Goal: Task Accomplishment & Management: Use online tool/utility

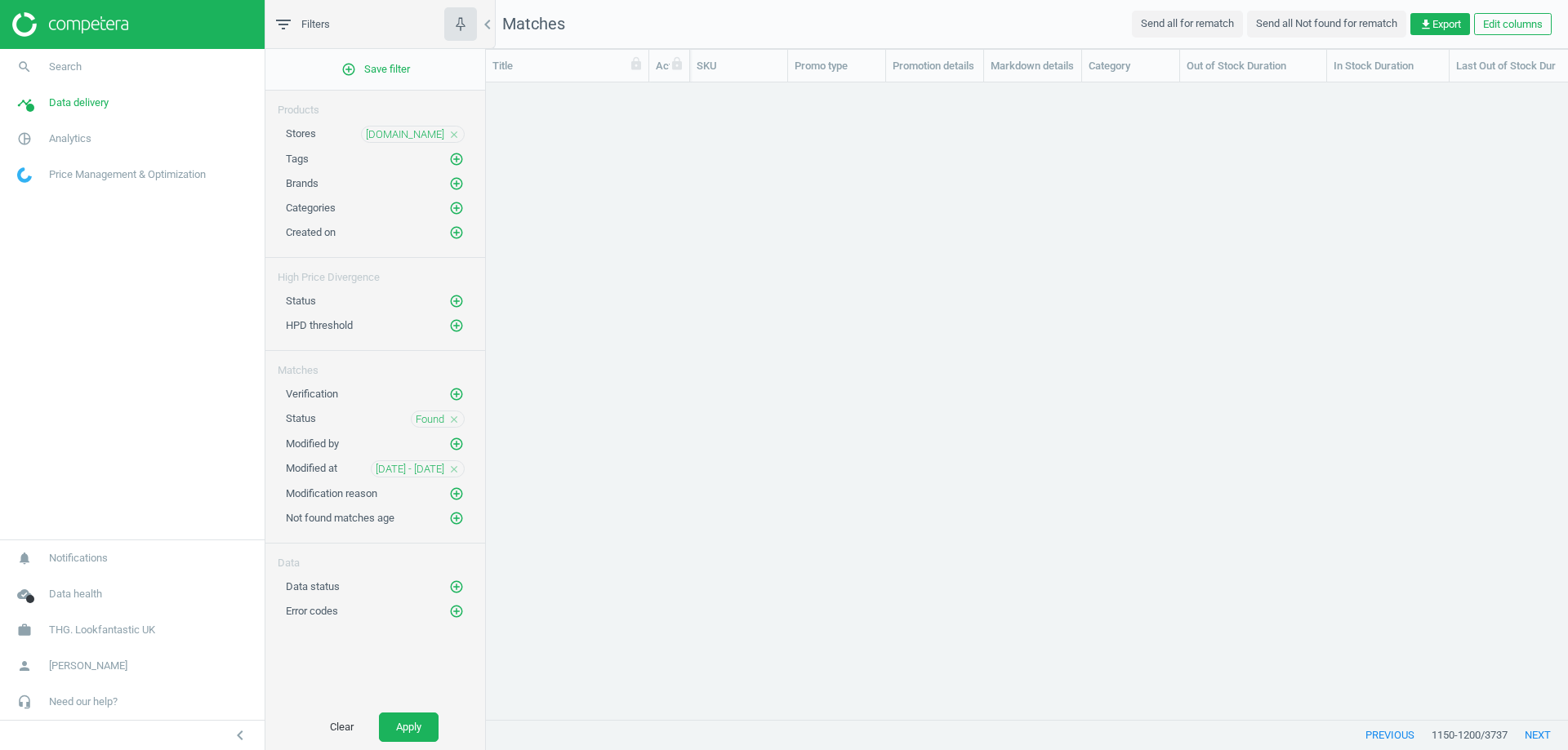
scroll to position [612, 1070]
click at [456, 465] on icon "close" at bounding box center [454, 467] width 12 height 11
click at [458, 464] on icon "add_circle_outline" at bounding box center [456, 466] width 14 height 14
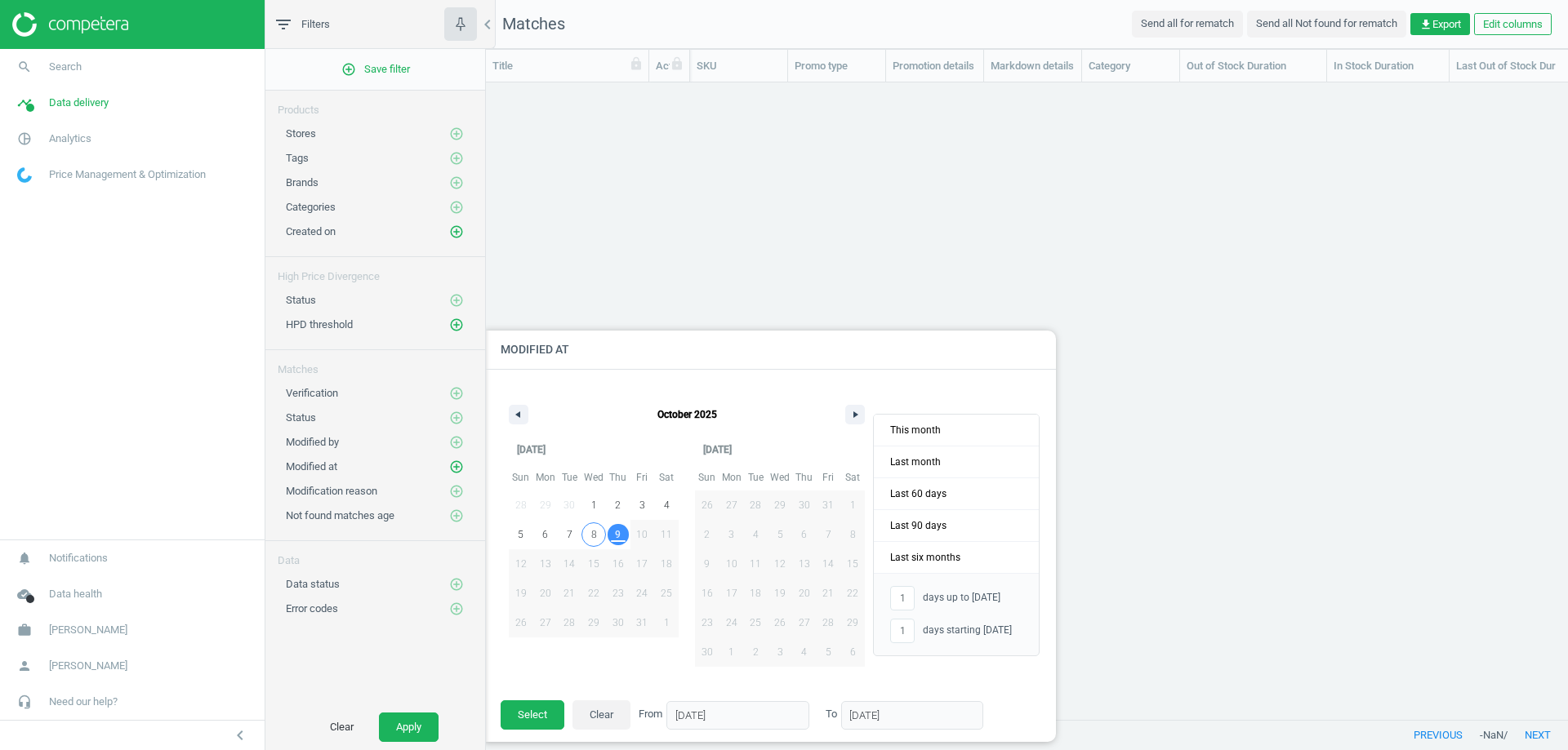
click at [594, 533] on span "8" at bounding box center [594, 534] width 6 height 30
type input "-"
type input "[DATE]"
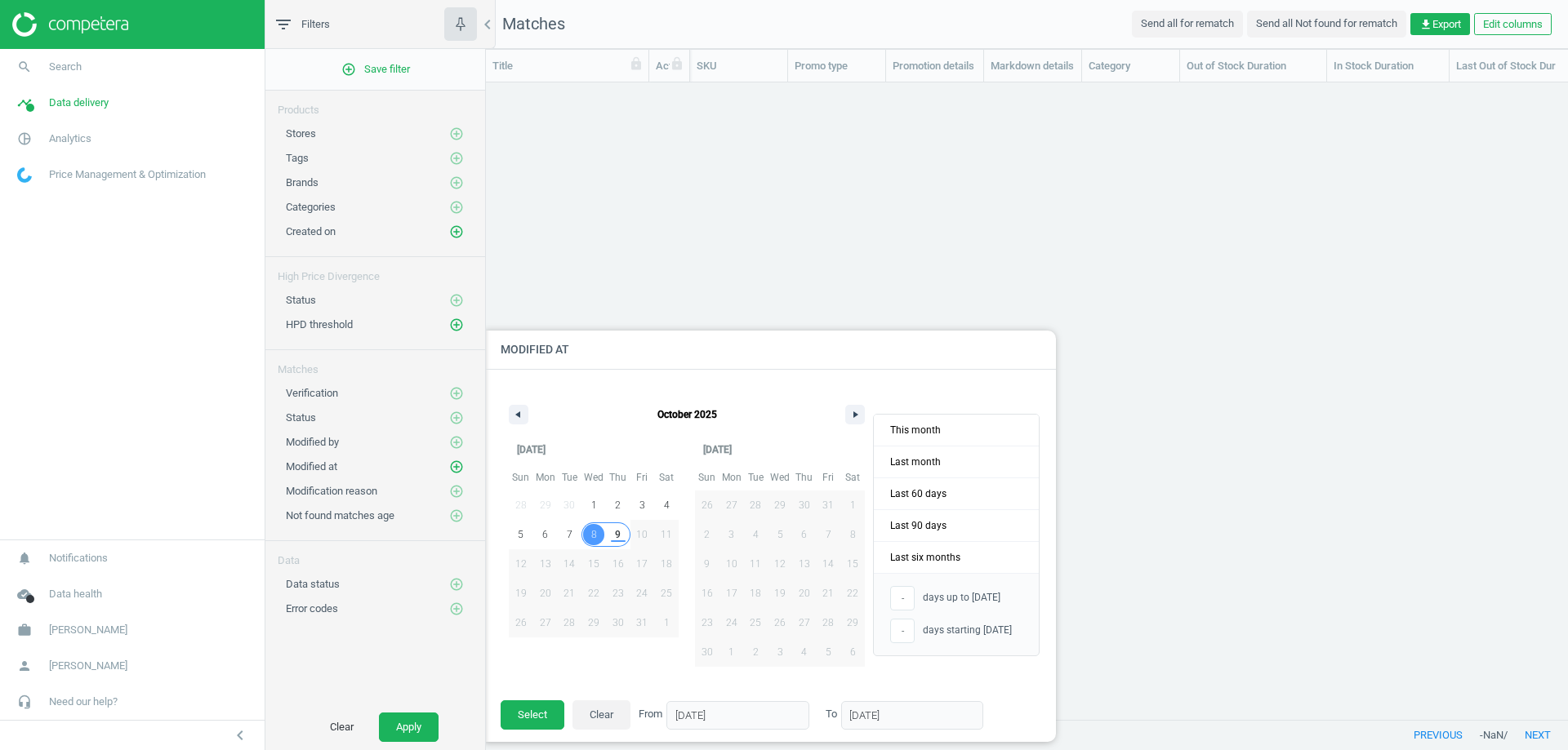
click at [615, 534] on span "9" at bounding box center [618, 534] width 6 height 30
type input "2"
type input "[DATE]"
click at [538, 709] on button "Select" at bounding box center [532, 715] width 63 height 30
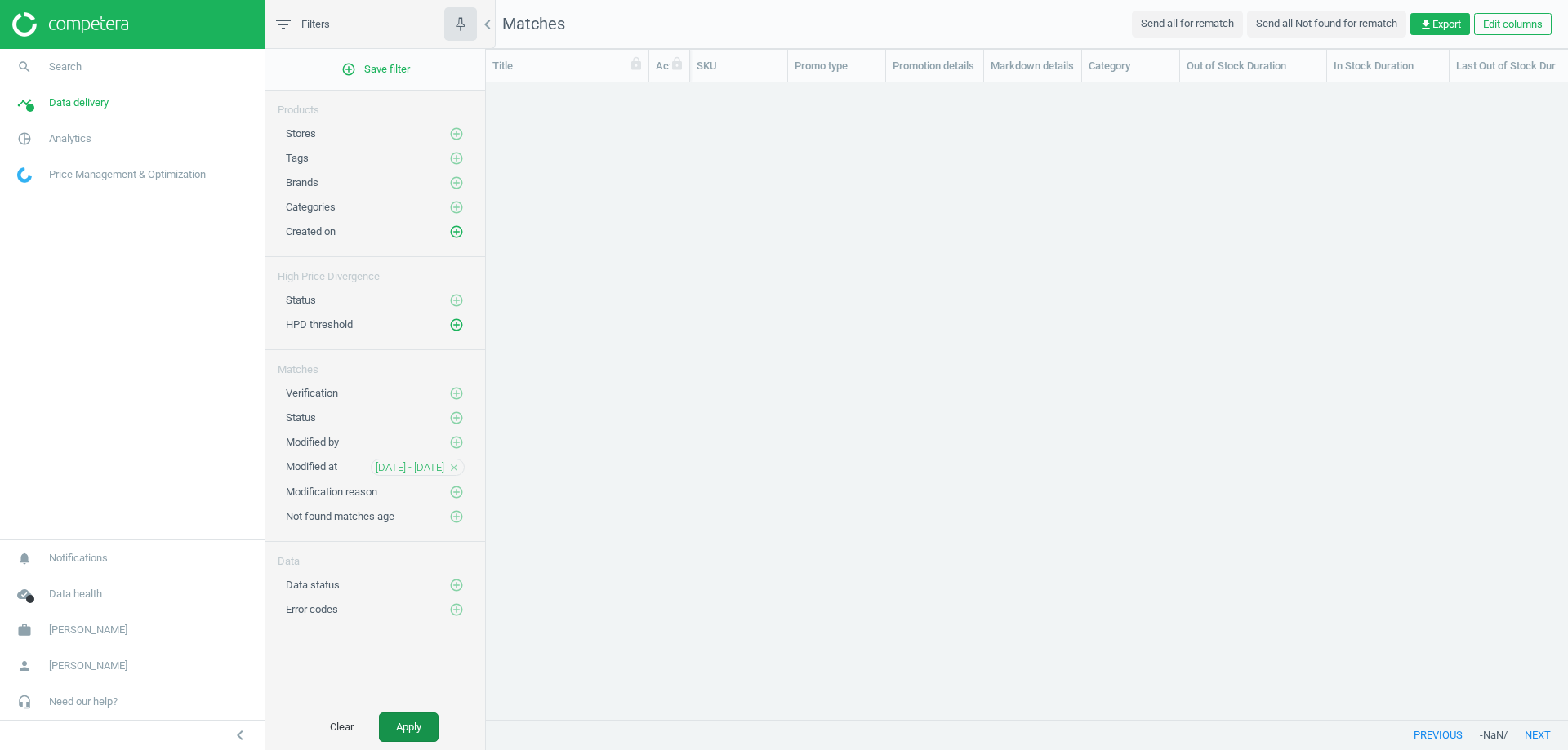
click at [409, 721] on button "Apply" at bounding box center [408, 727] width 59 height 30
click at [77, 107] on span "Data delivery" at bounding box center [79, 102] width 59 height 14
click at [454, 466] on icon "close" at bounding box center [454, 467] width 12 height 11
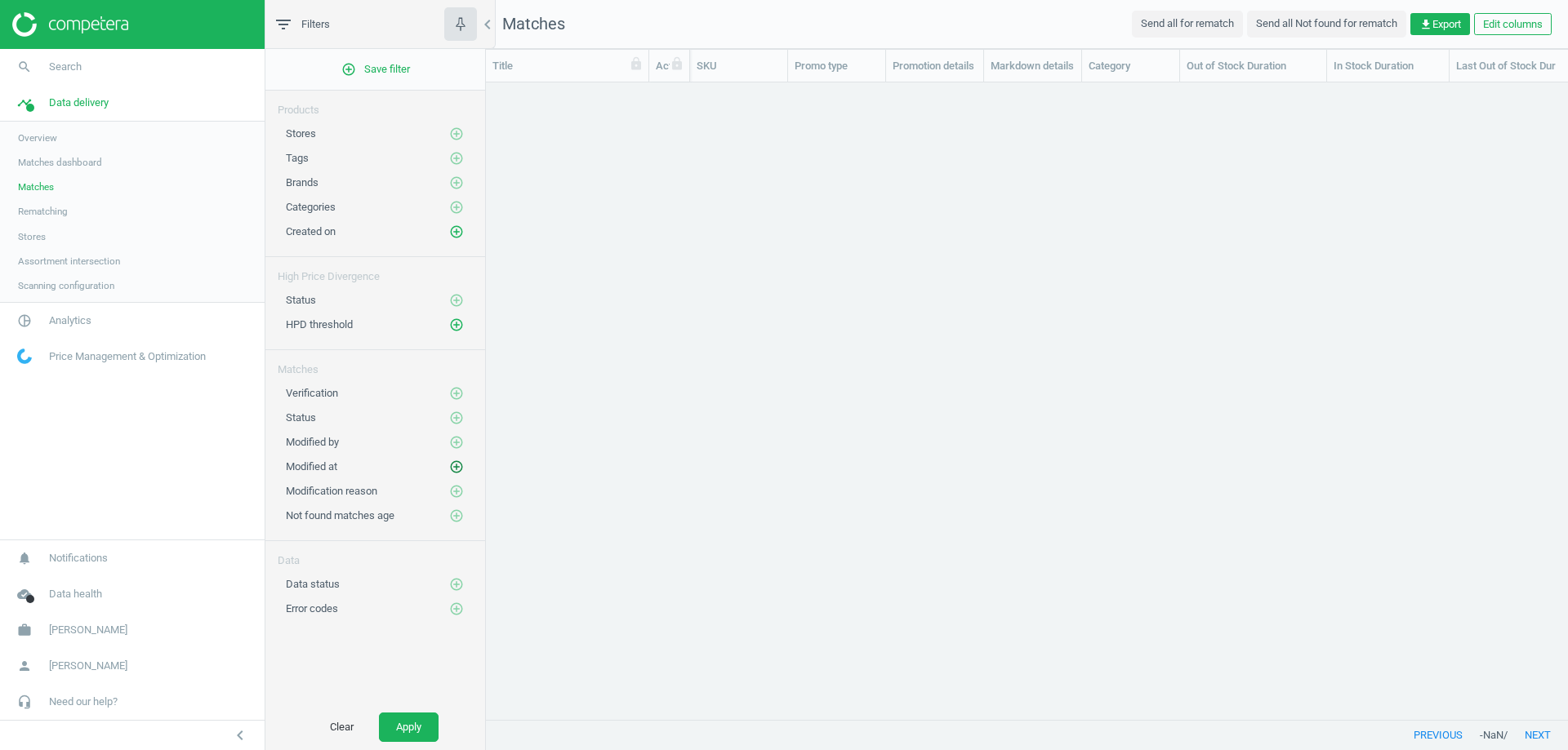
click at [454, 466] on icon "add_circle_outline" at bounding box center [456, 466] width 14 height 14
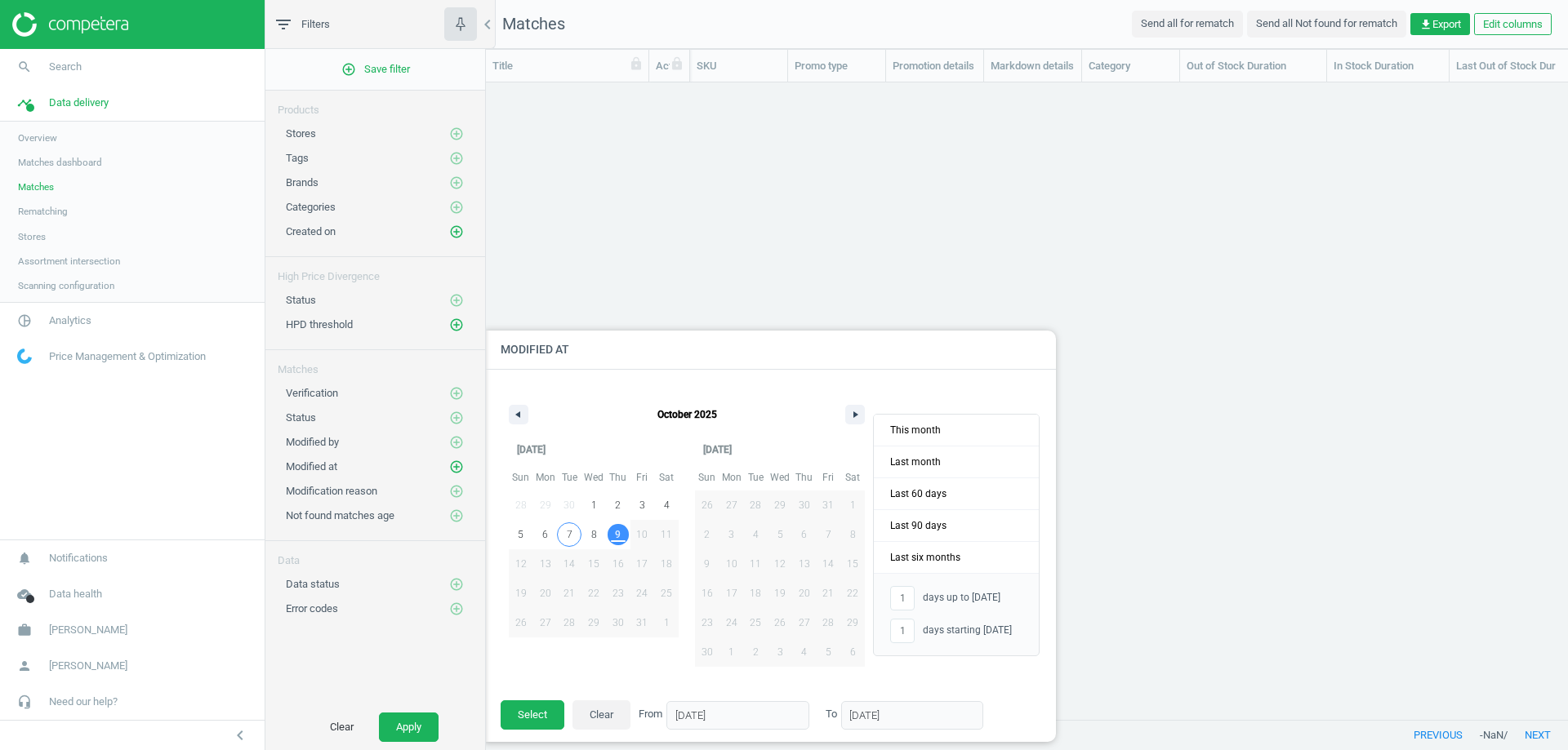
click at [566, 535] on span "7" at bounding box center [569, 534] width 6 height 30
type input "-"
type input "[DATE]"
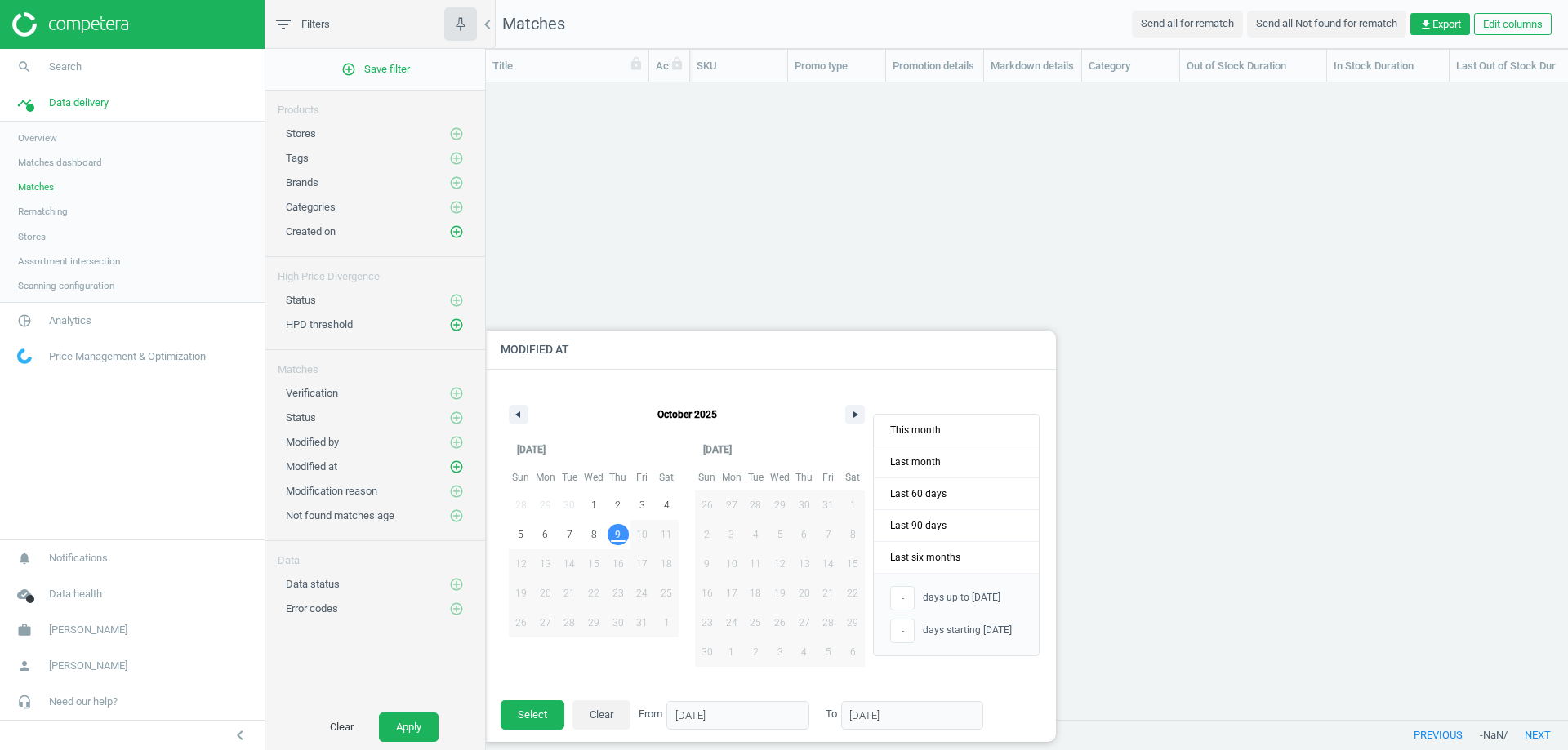
click at [616, 533] on span "9" at bounding box center [618, 534] width 6 height 30
type input "3"
type input "[DATE]"
click at [638, 534] on span "10" at bounding box center [642, 534] width 12 height 30
click at [549, 708] on button "Select" at bounding box center [532, 715] width 63 height 30
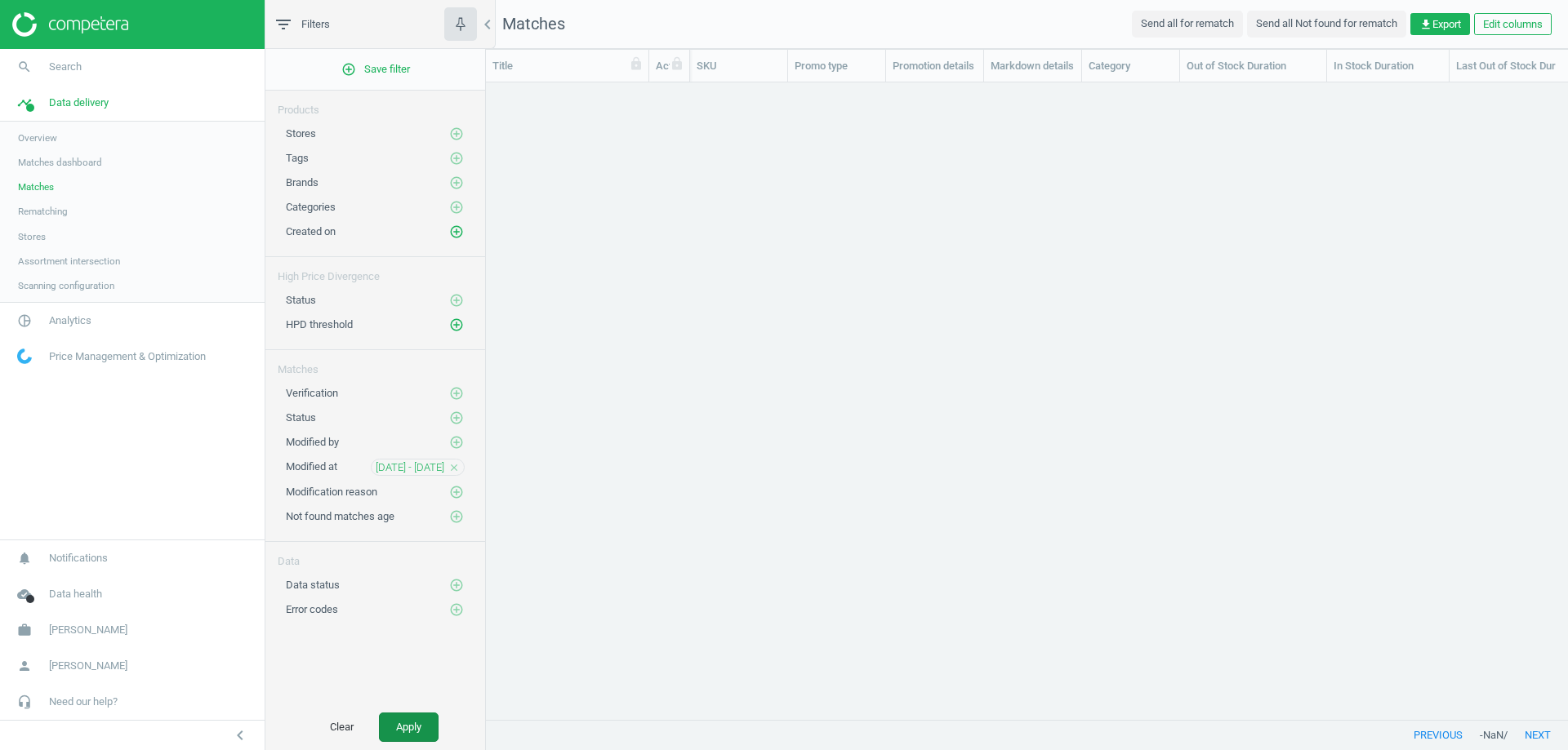
click at [425, 716] on button "Apply" at bounding box center [408, 727] width 59 height 30
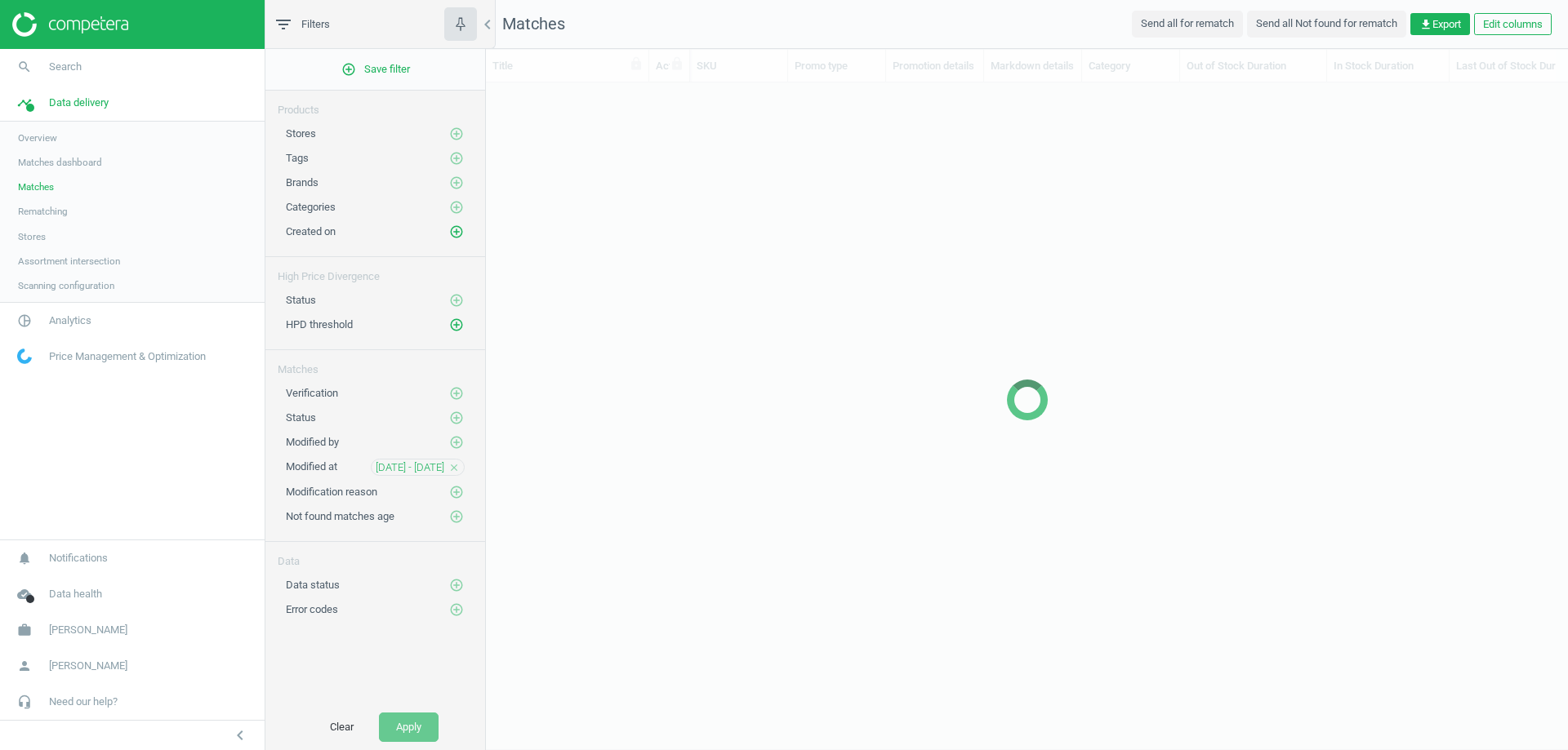
scroll to position [612, 1070]
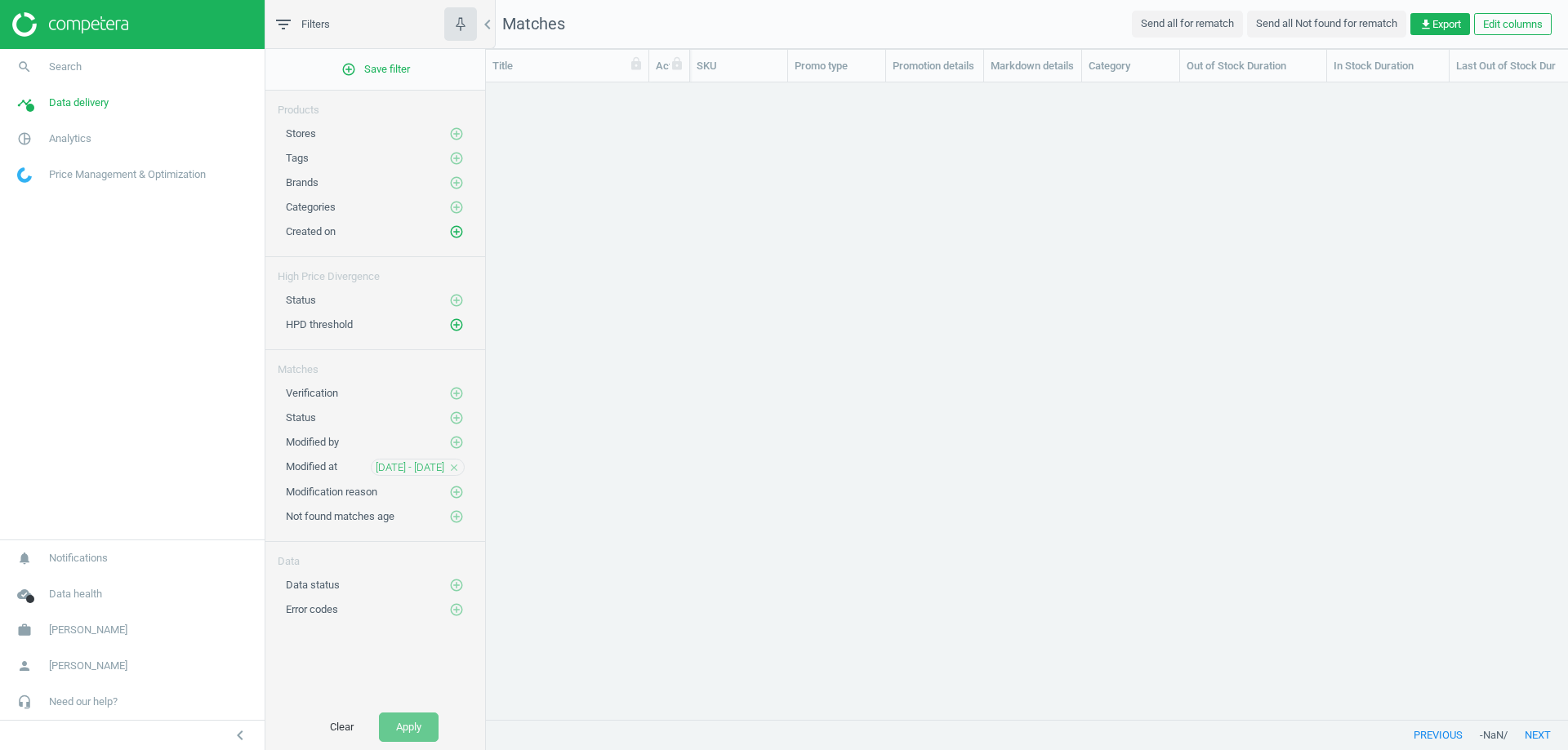
scroll to position [612, 1070]
click at [454, 462] on icon "close" at bounding box center [454, 467] width 12 height 11
click at [349, 723] on button "Clear" at bounding box center [341, 727] width 58 height 30
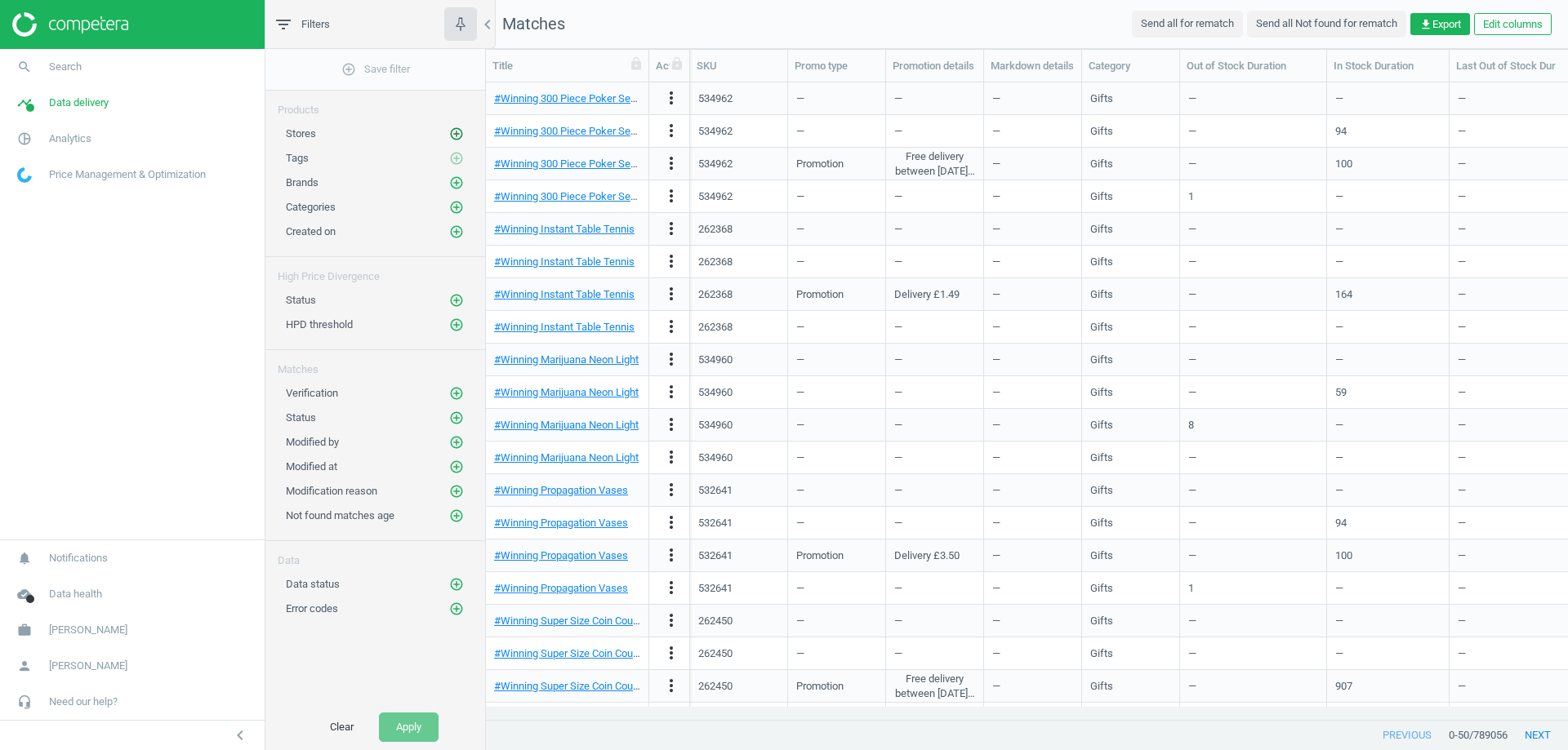
click at [450, 134] on icon "add_circle_outline" at bounding box center [456, 133] width 14 height 14
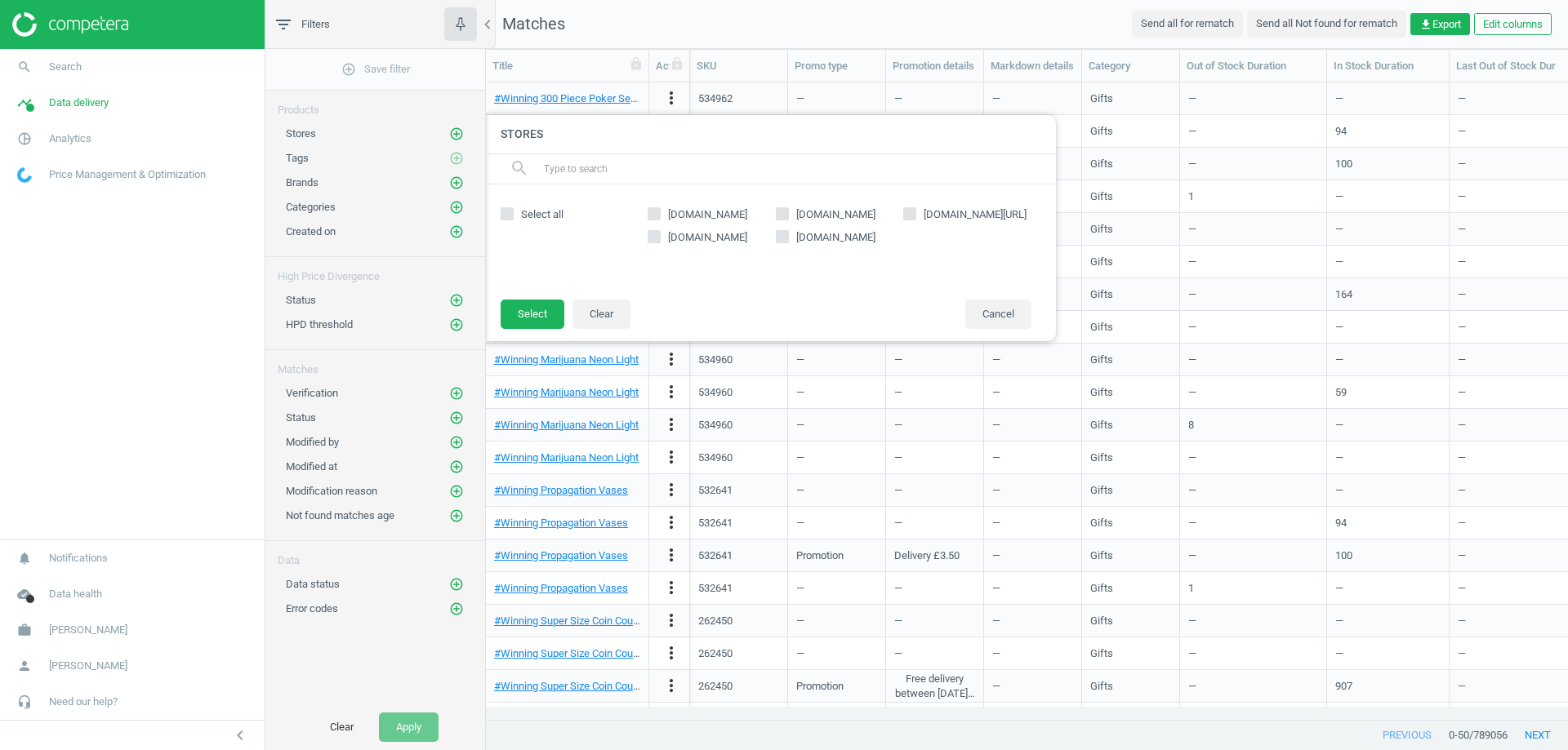
click at [915, 216] on icon at bounding box center [910, 214] width 13 height 13
click at [915, 216] on input "google.co.uk/shopping" at bounding box center [910, 213] width 11 height 11
checkbox input "true"
click at [542, 315] on button "Select" at bounding box center [532, 314] width 63 height 30
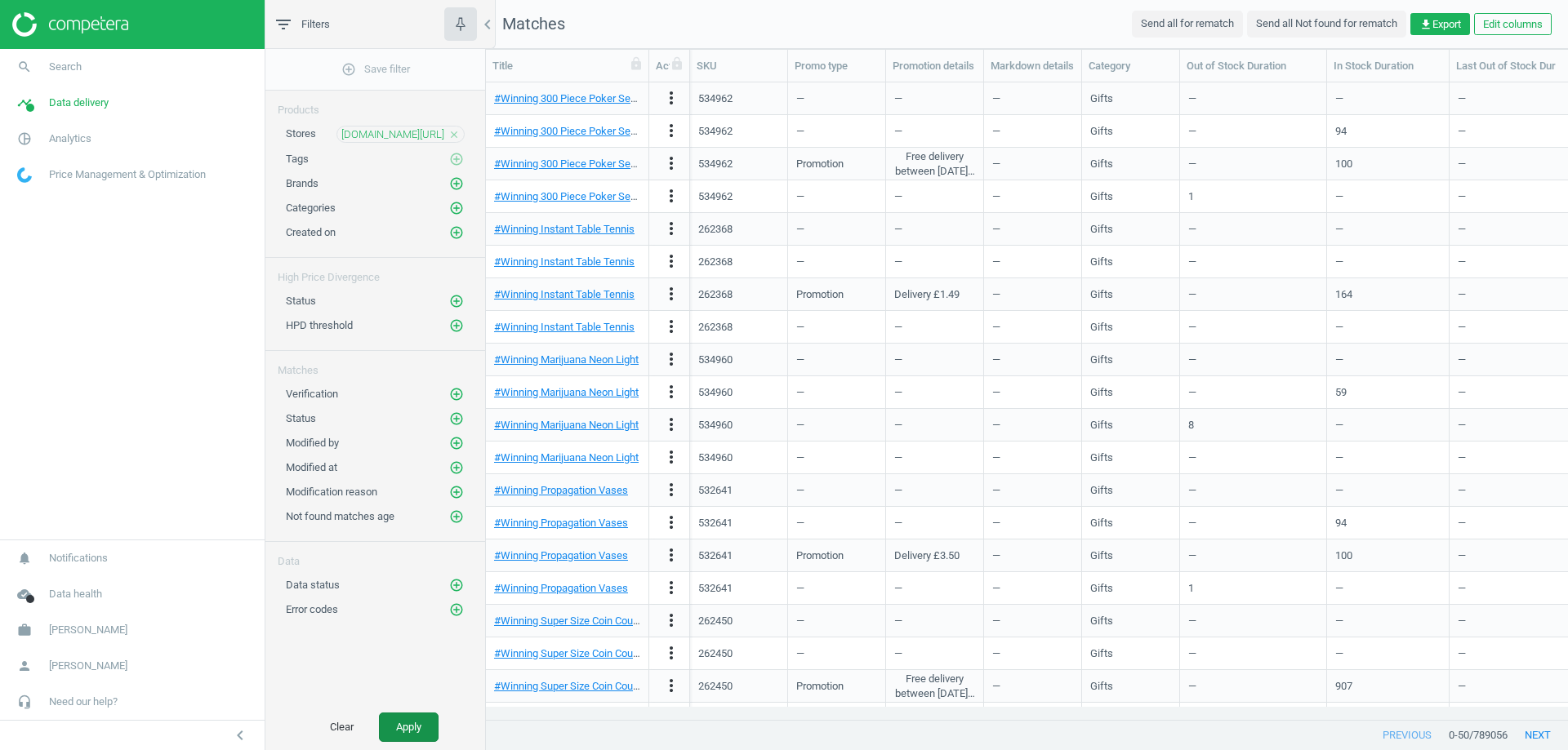
click at [412, 726] on button "Apply" at bounding box center [408, 727] width 59 height 30
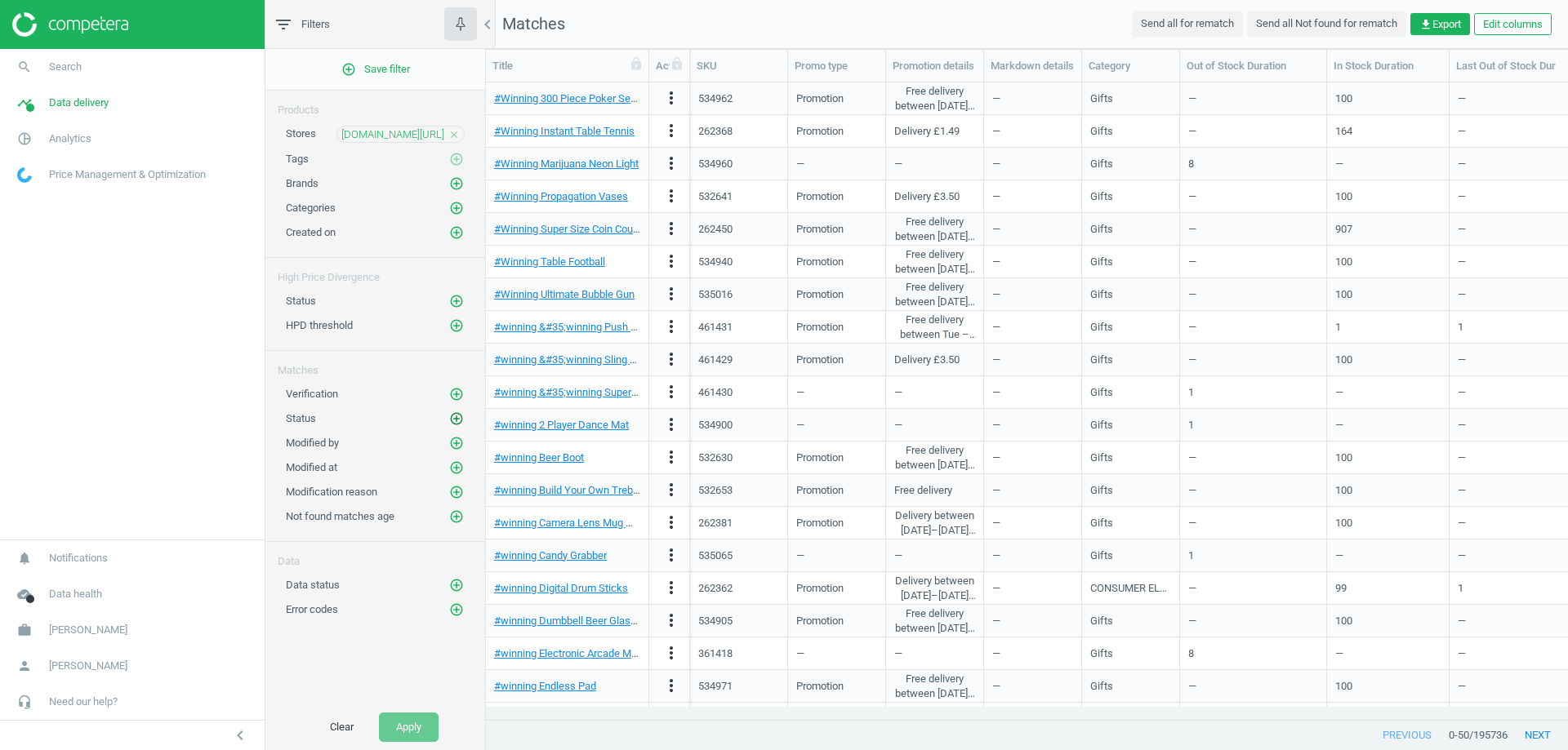
click at [459, 420] on icon "add_circle_outline" at bounding box center [456, 418] width 14 height 14
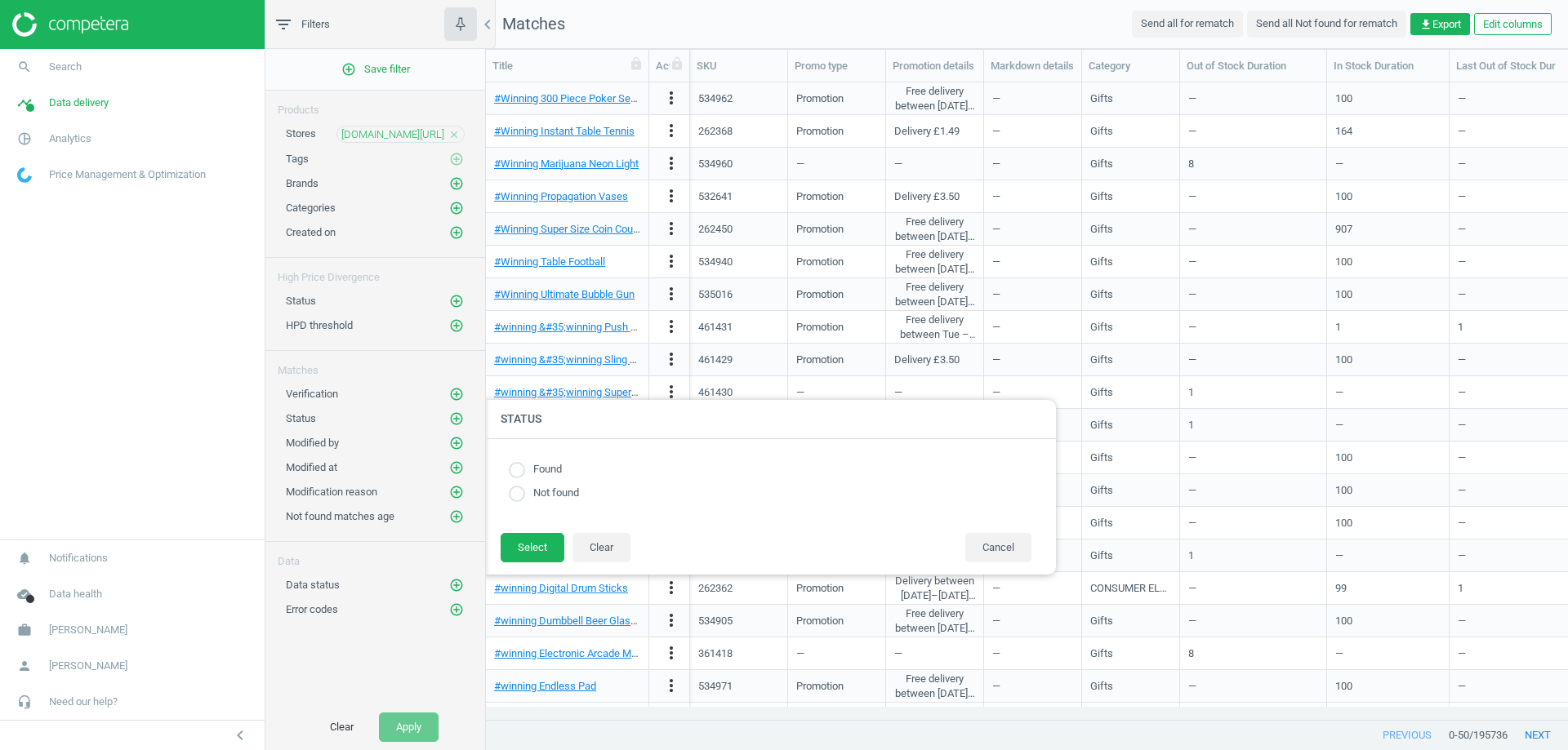
click at [513, 466] on input "radio" at bounding box center [517, 469] width 16 height 16
radio input "true"
click at [527, 545] on button "Select" at bounding box center [532, 547] width 63 height 30
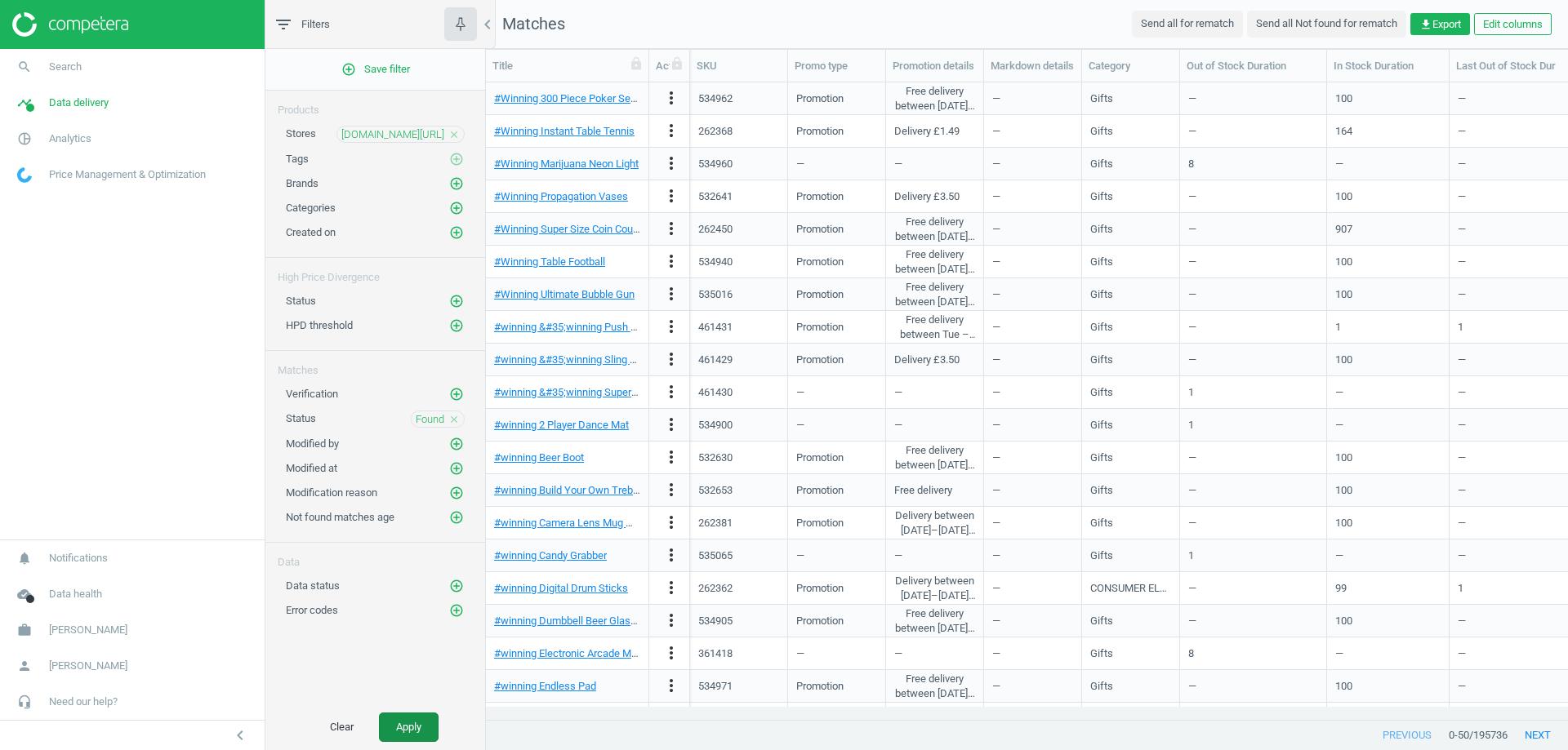
click at [405, 725] on button "Apply" at bounding box center [408, 727] width 59 height 30
click at [459, 469] on icon "add_circle_outline" at bounding box center [456, 467] width 14 height 14
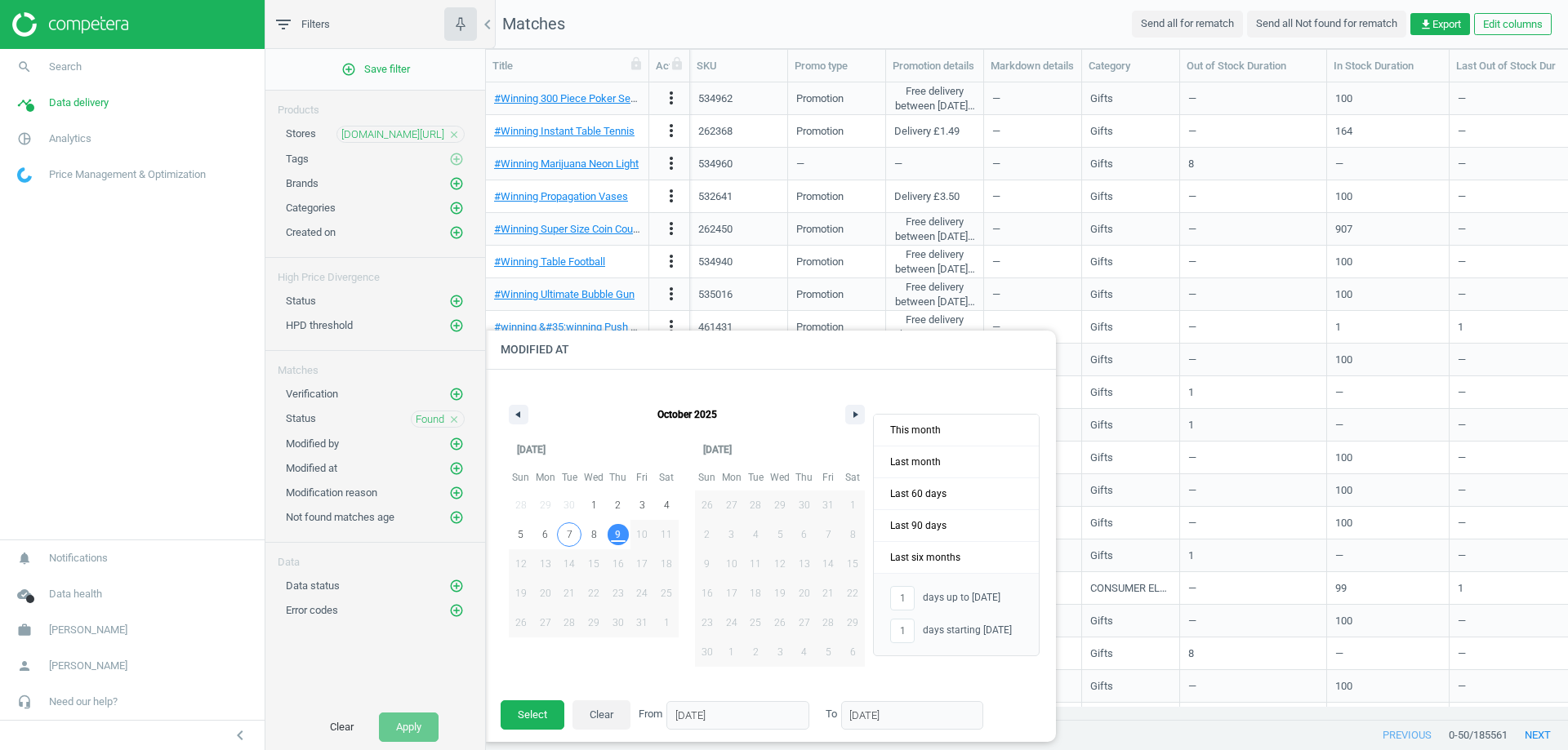
click at [567, 533] on span "7" at bounding box center [569, 534] width 6 height 30
type input "-"
type input "[DATE]"
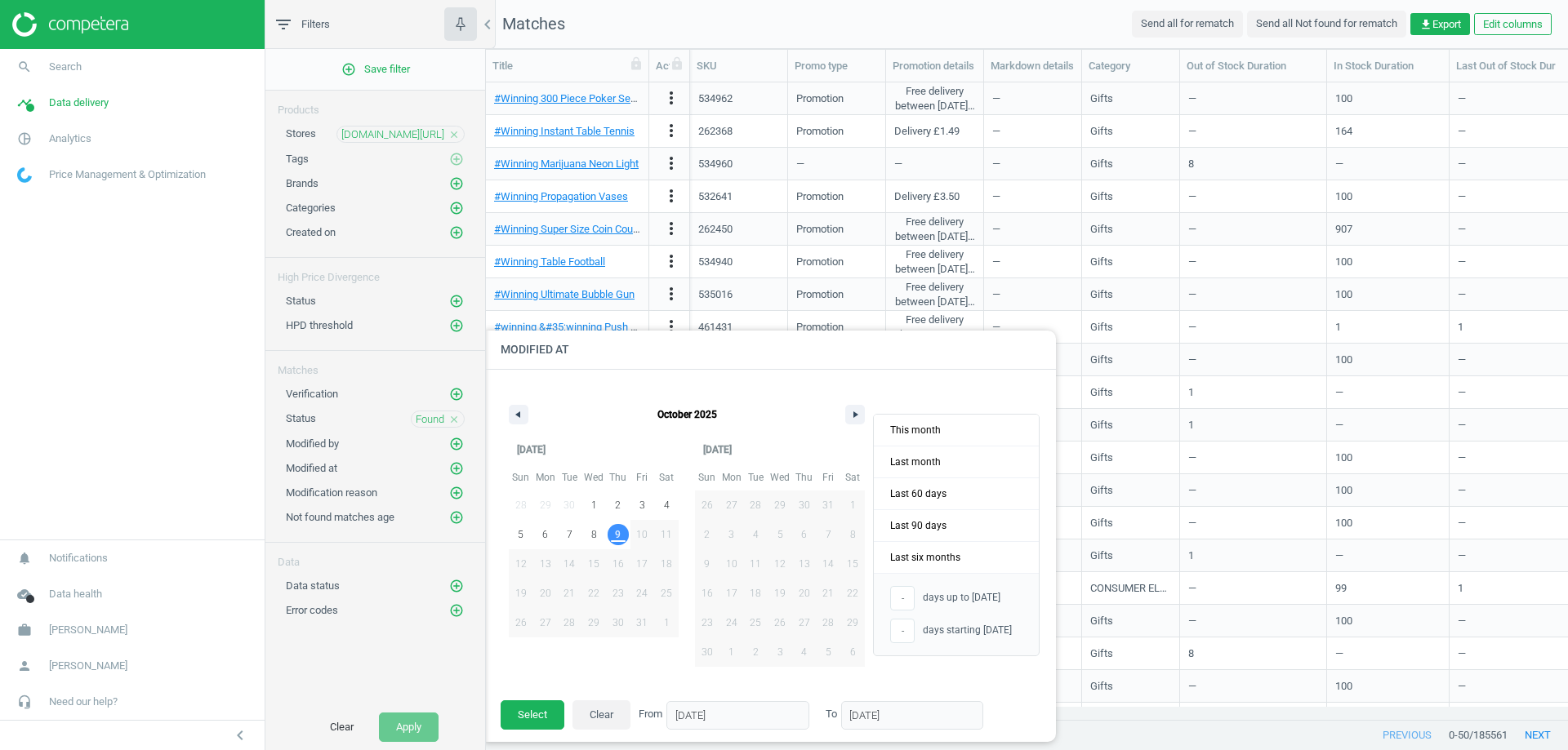
click at [613, 534] on span "9" at bounding box center [618, 534] width 25 height 21
type input "3"
type input "[DATE]"
click at [533, 712] on button "Select" at bounding box center [532, 715] width 63 height 30
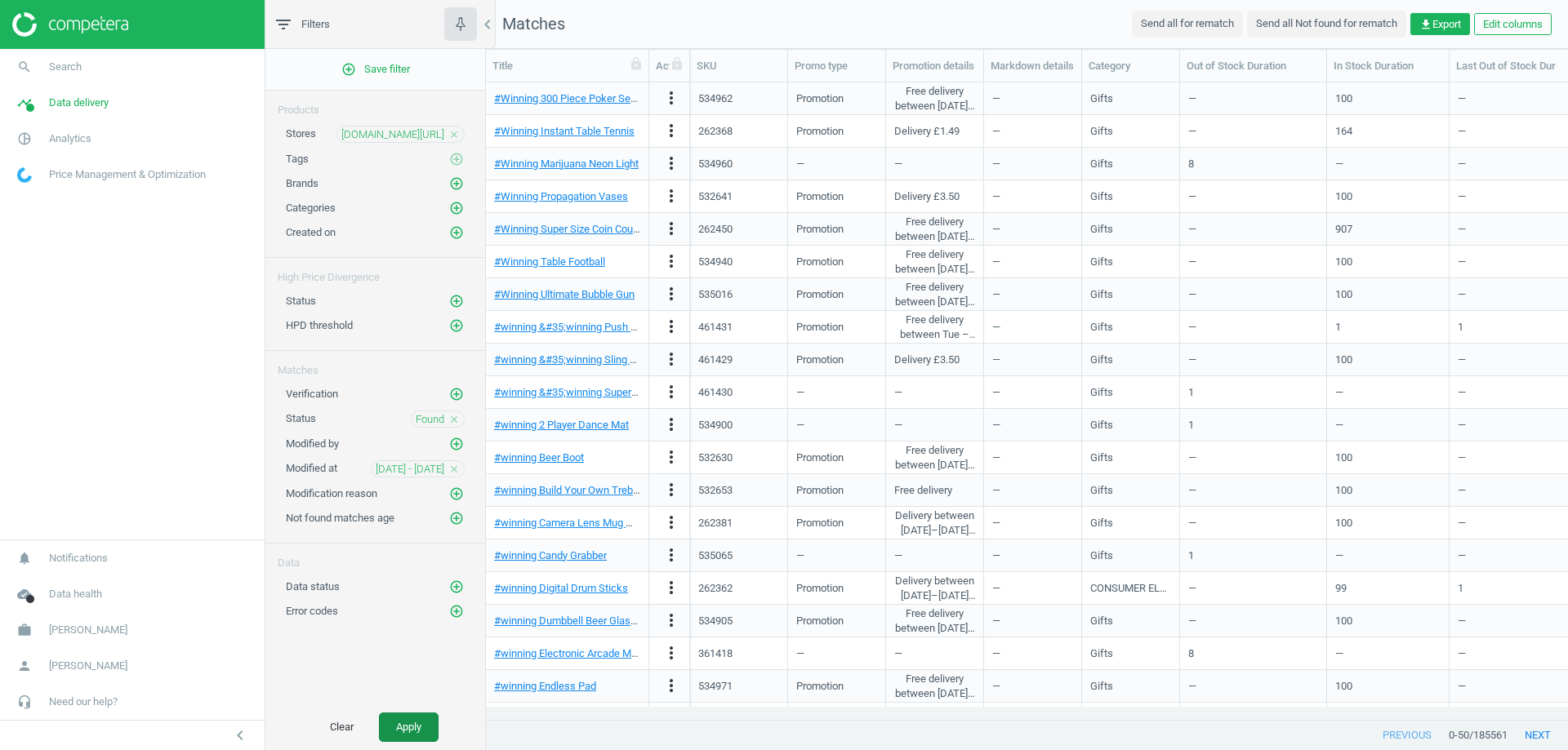
click at [427, 720] on button "Apply" at bounding box center [408, 727] width 59 height 30
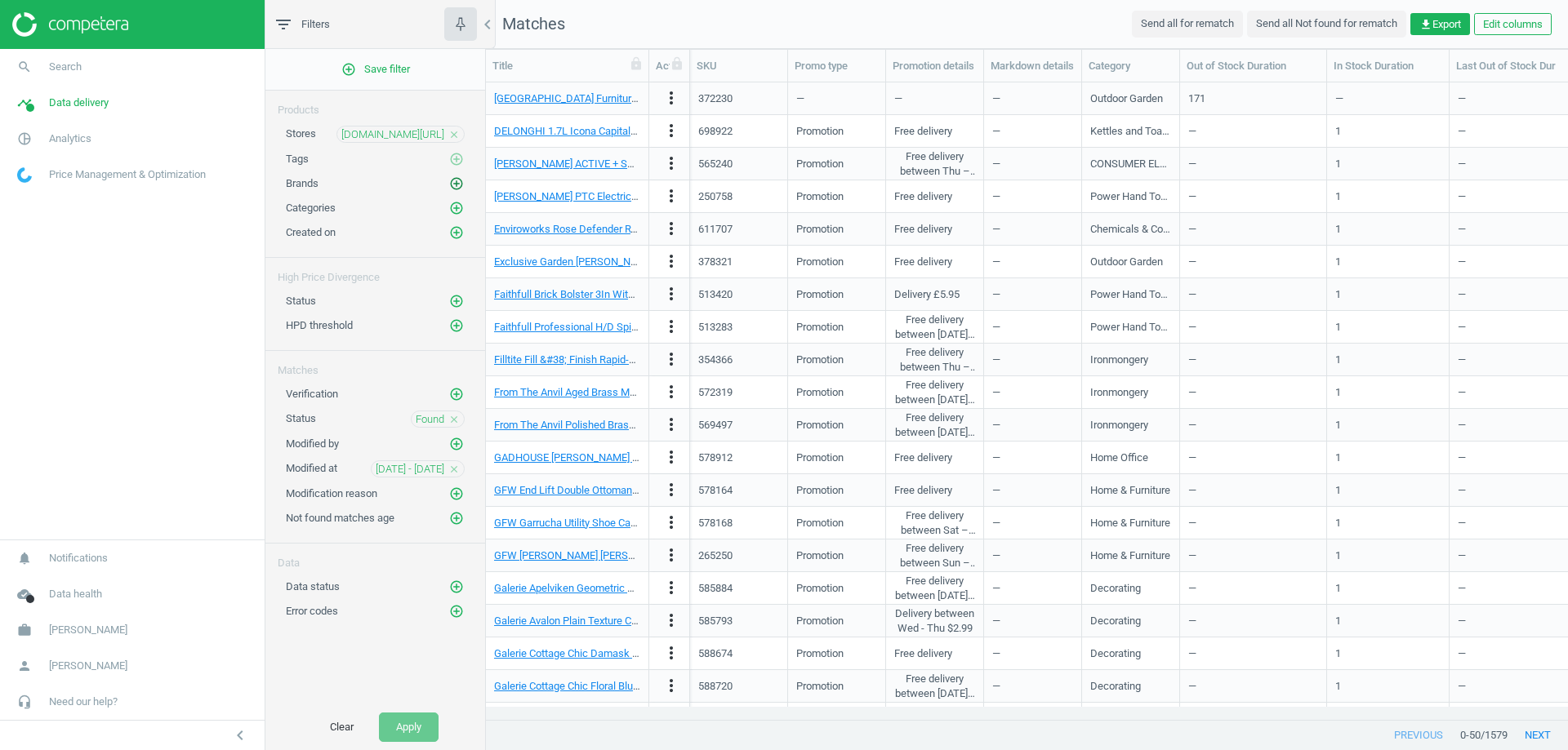
click at [456, 187] on icon "add_circle_outline" at bounding box center [456, 183] width 14 height 14
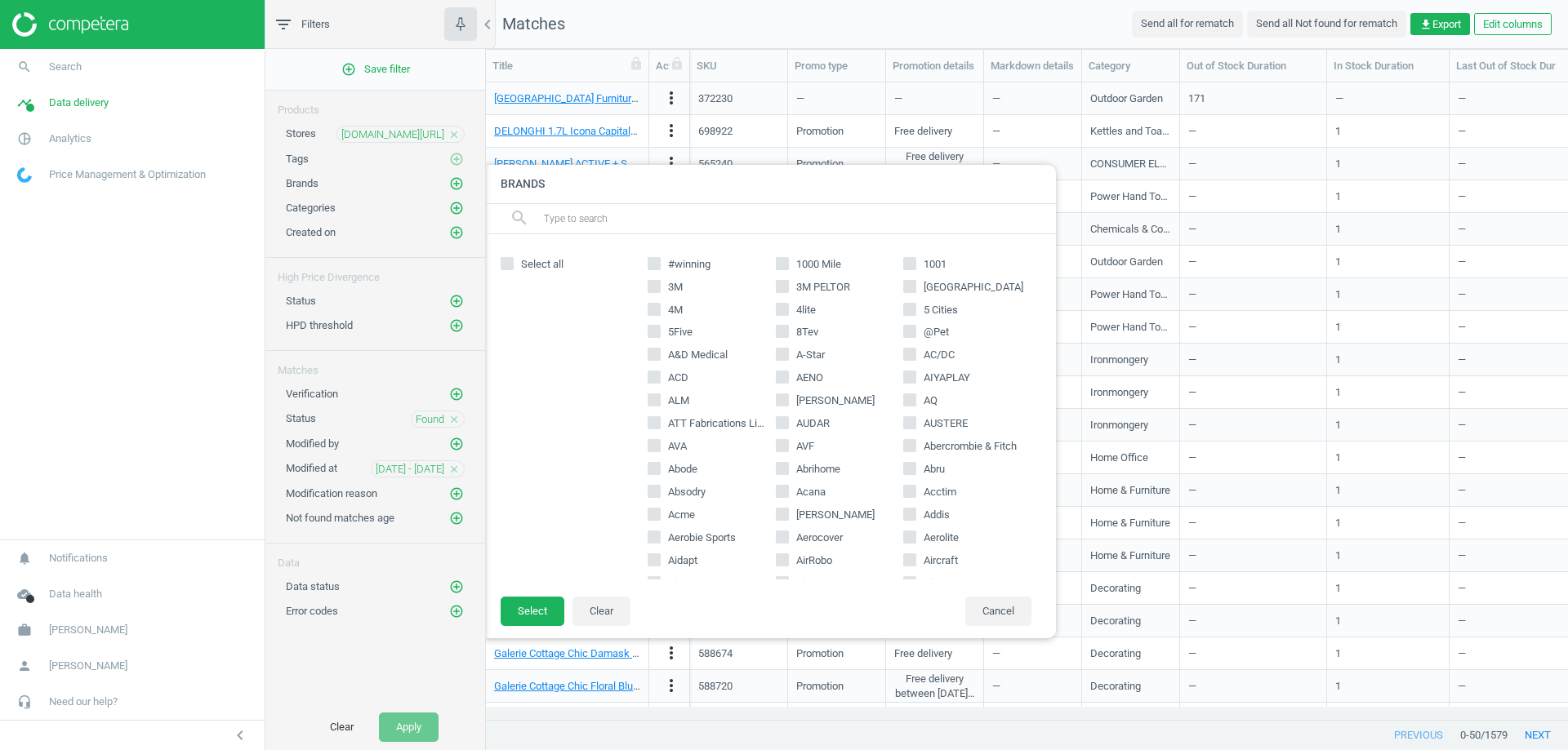
click at [801, 206] on input "text" at bounding box center [793, 218] width 501 height 26
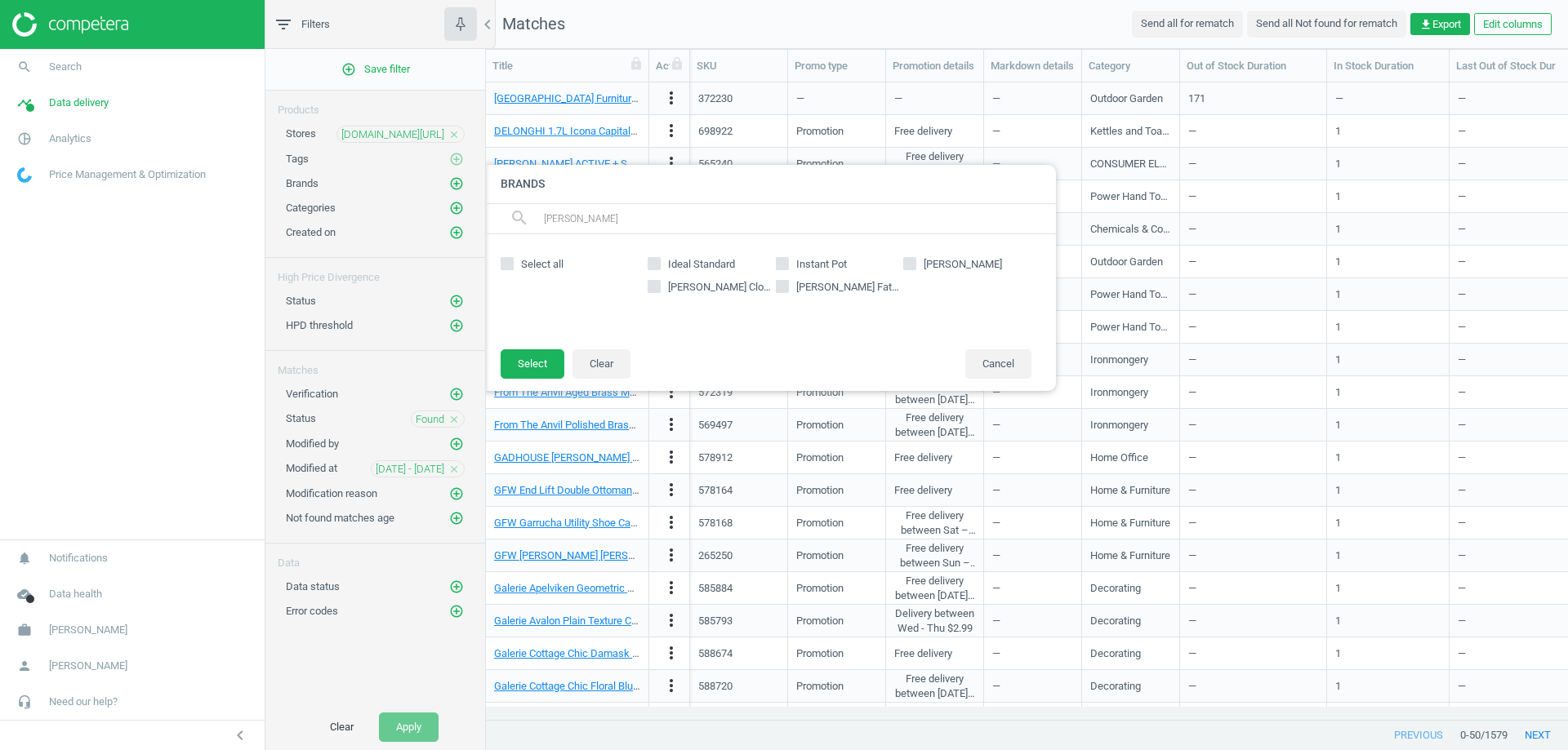
type input "stan"
click at [913, 263] on input "Stanley" at bounding box center [910, 262] width 11 height 11
checkbox input "true"
click at [775, 288] on icon at bounding box center [782, 286] width 13 height 13
click at [776, 288] on input "Stanley Fatmax" at bounding box center [781, 285] width 11 height 11
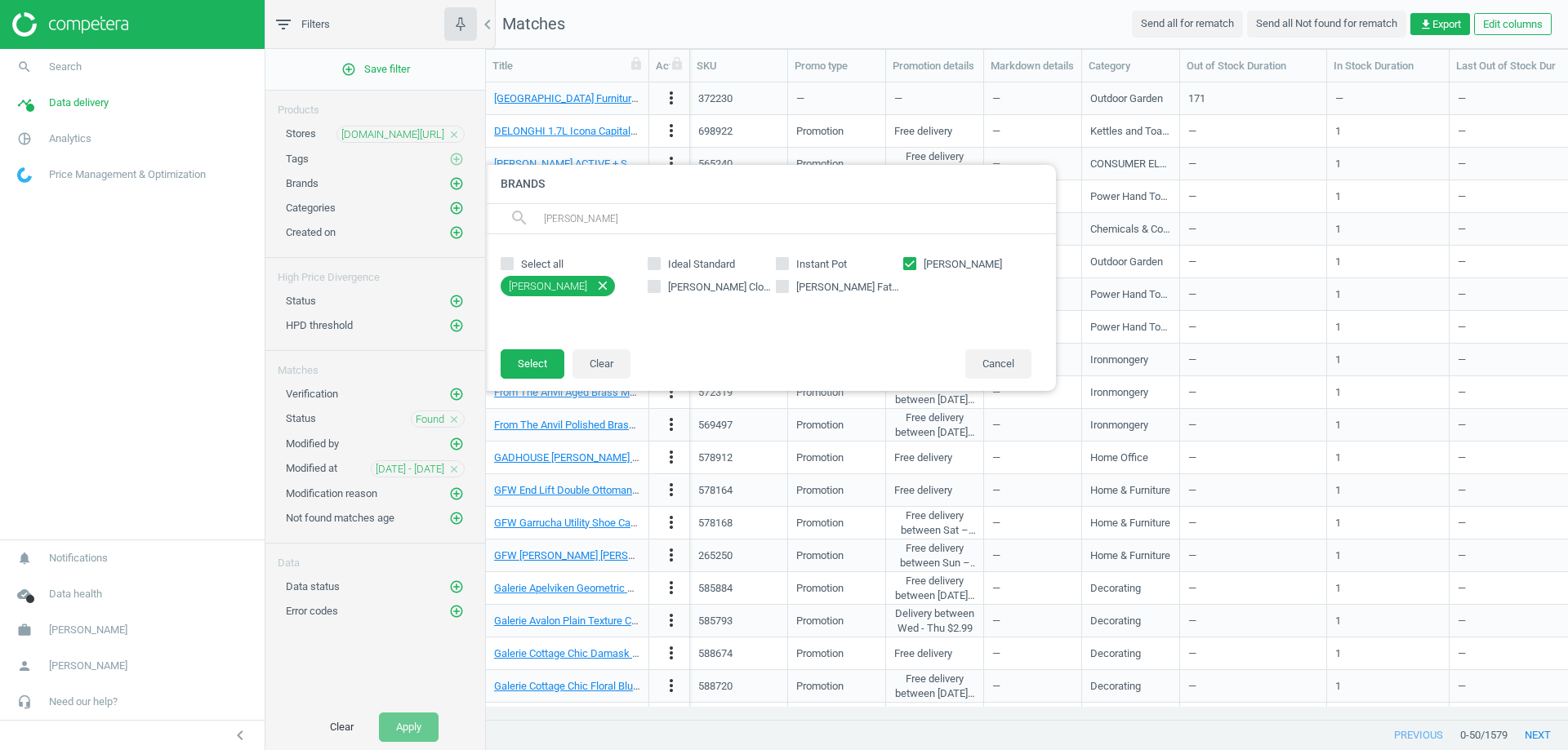
checkbox input "true"
click at [530, 359] on button "Select" at bounding box center [532, 364] width 63 height 30
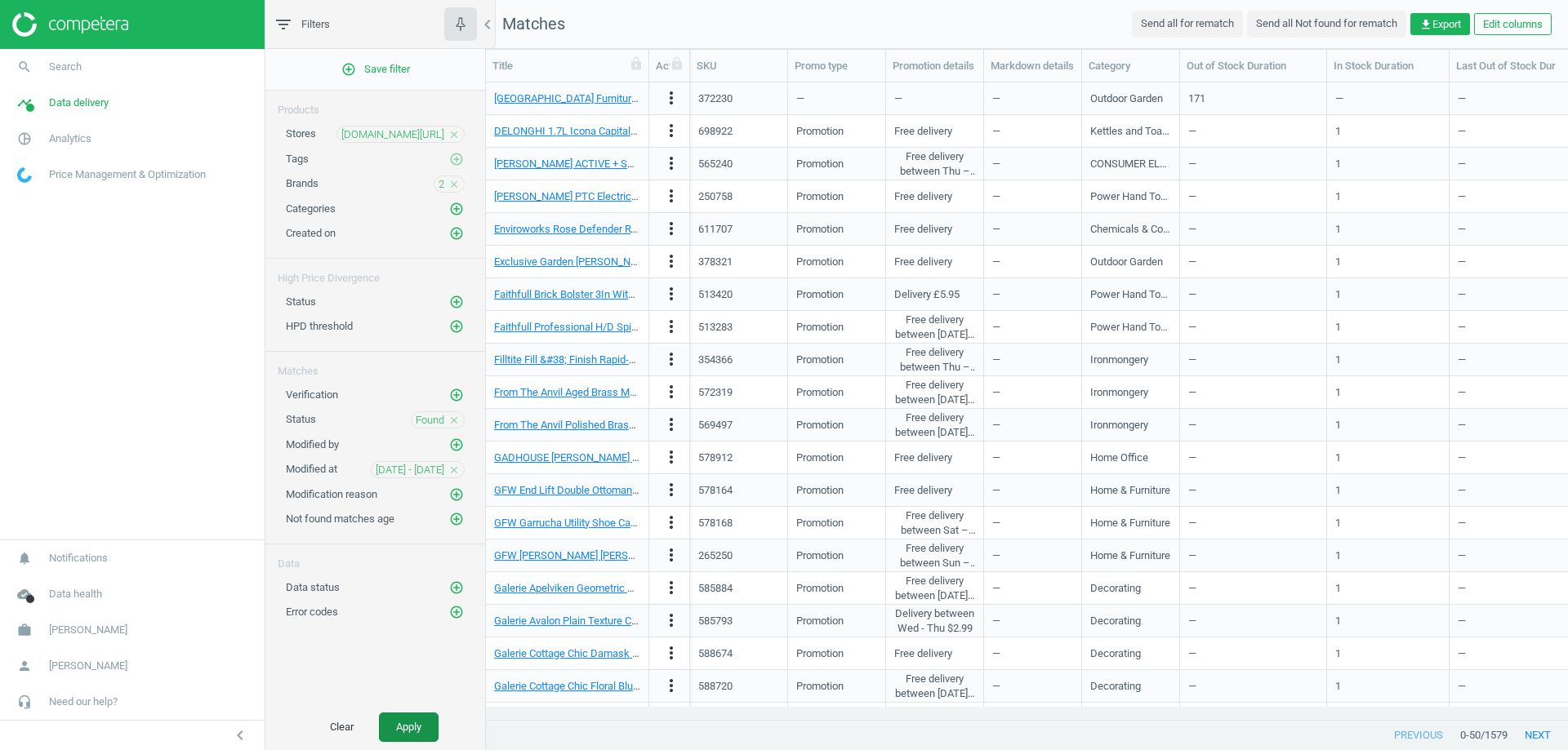
click at [405, 731] on button "Apply" at bounding box center [408, 727] width 59 height 30
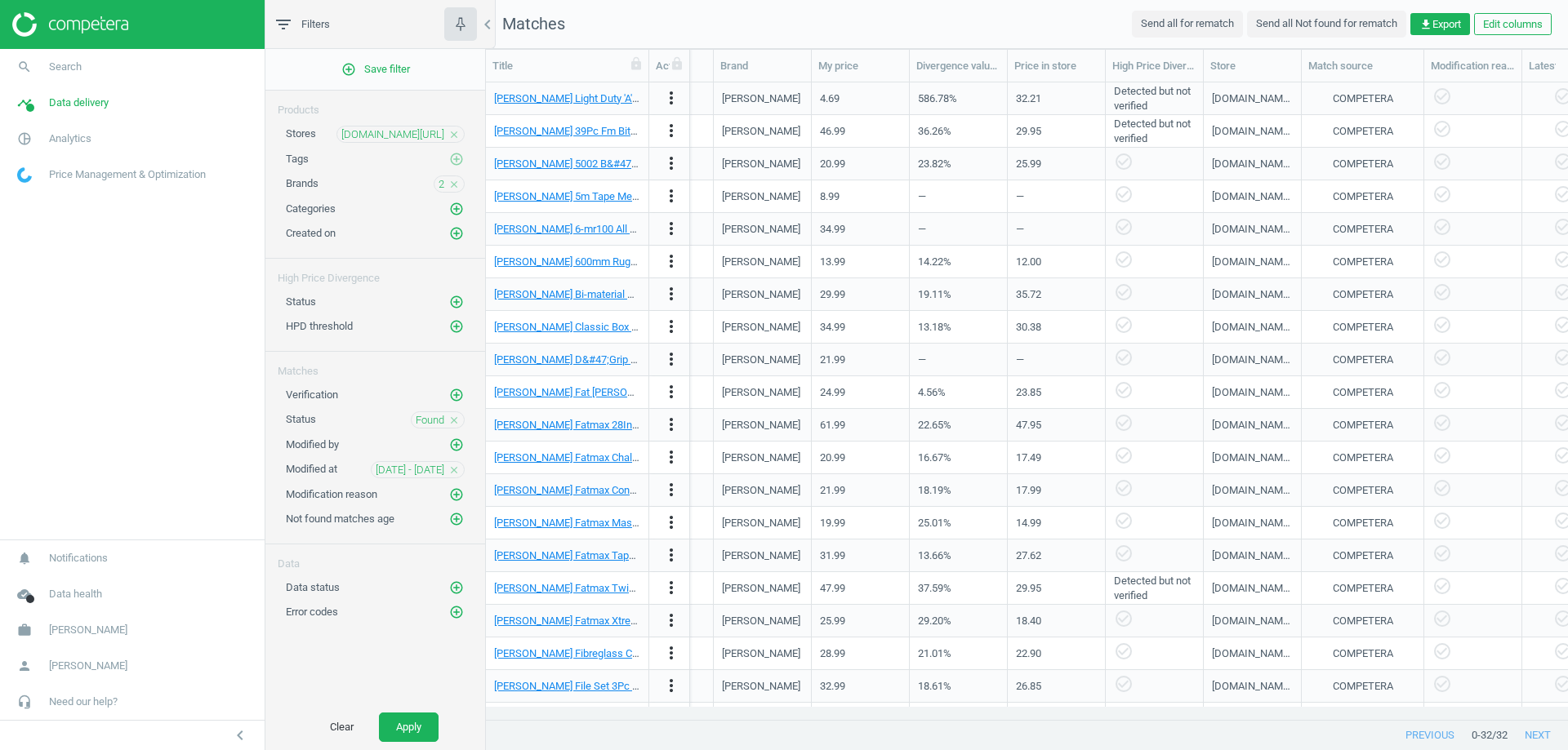
scroll to position [0, 915]
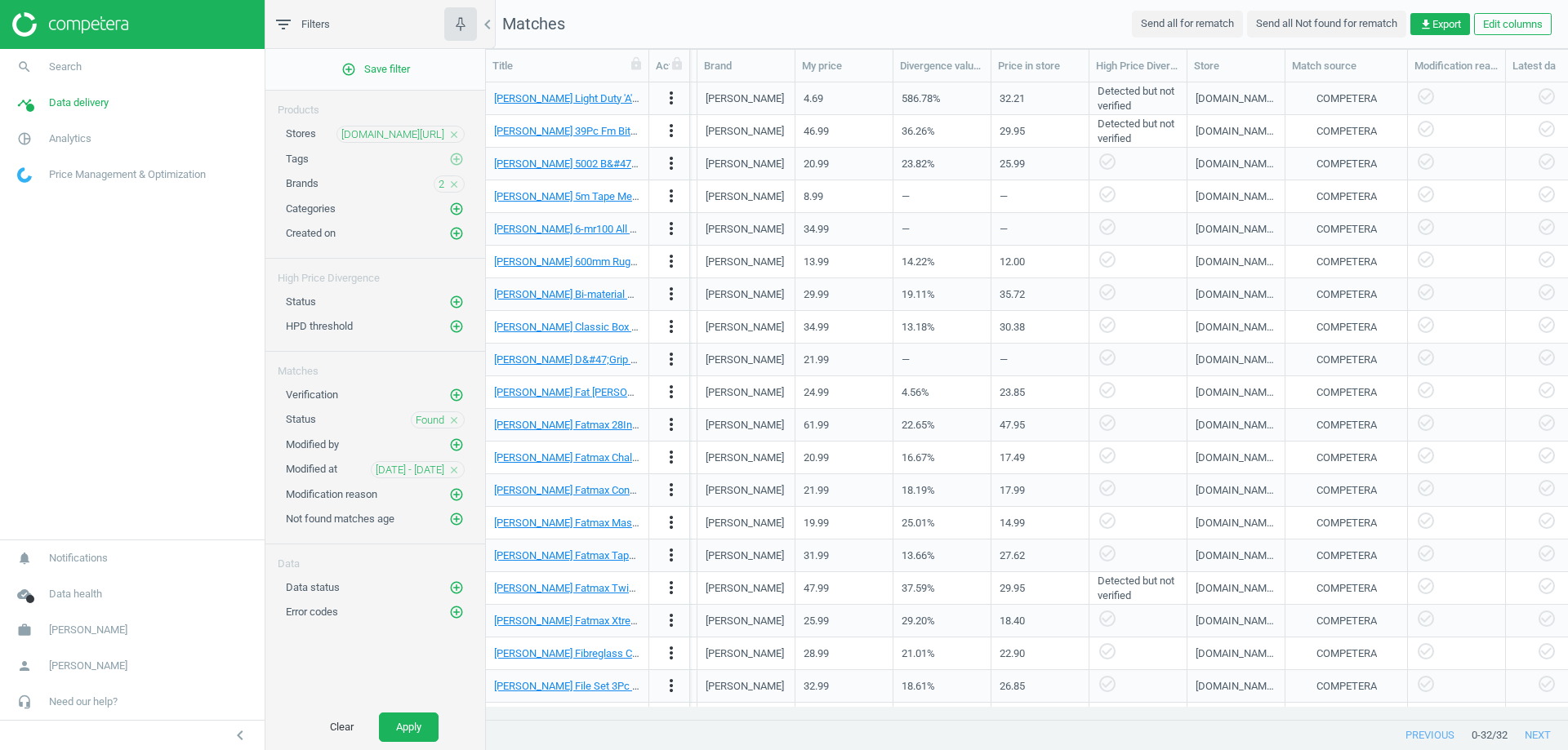
click at [1346, 131] on div "COMPETERA" at bounding box center [1347, 131] width 60 height 14
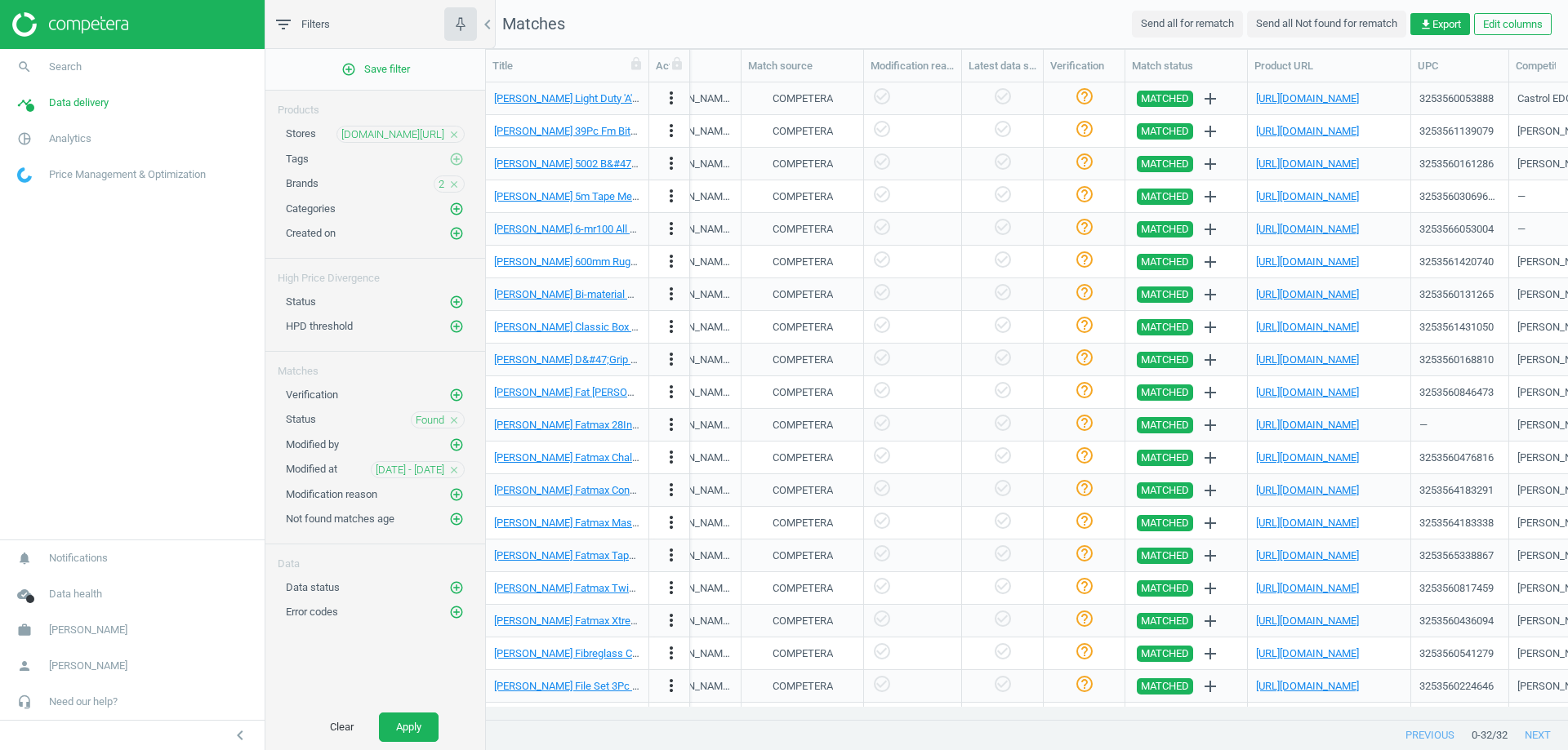
scroll to position [0, 1467]
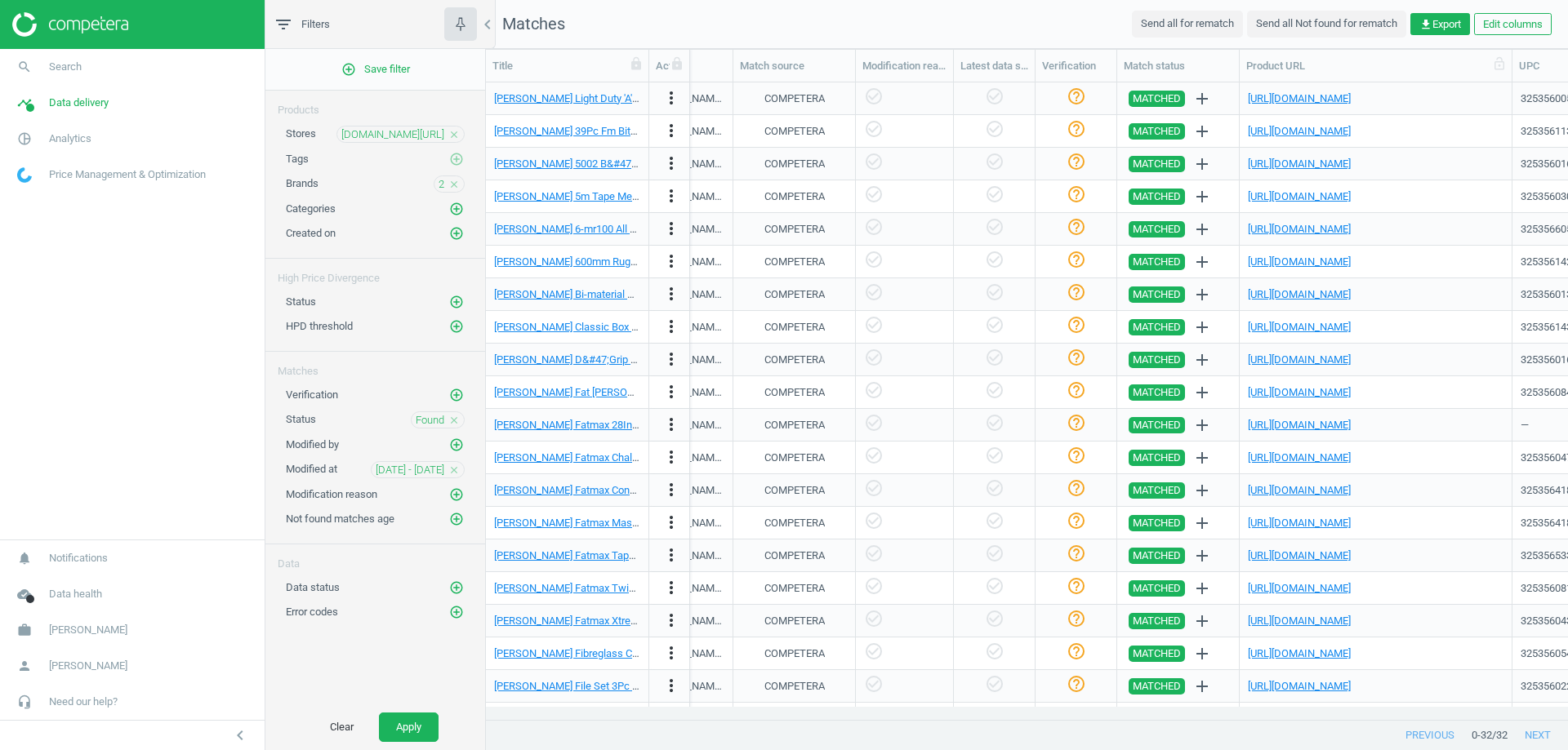
drag, startPoint x: 1405, startPoint y: 64, endPoint x: 1476, endPoint y: 68, distance: 71.1
click at [1512, 61] on div at bounding box center [1511, 65] width 16 height 32
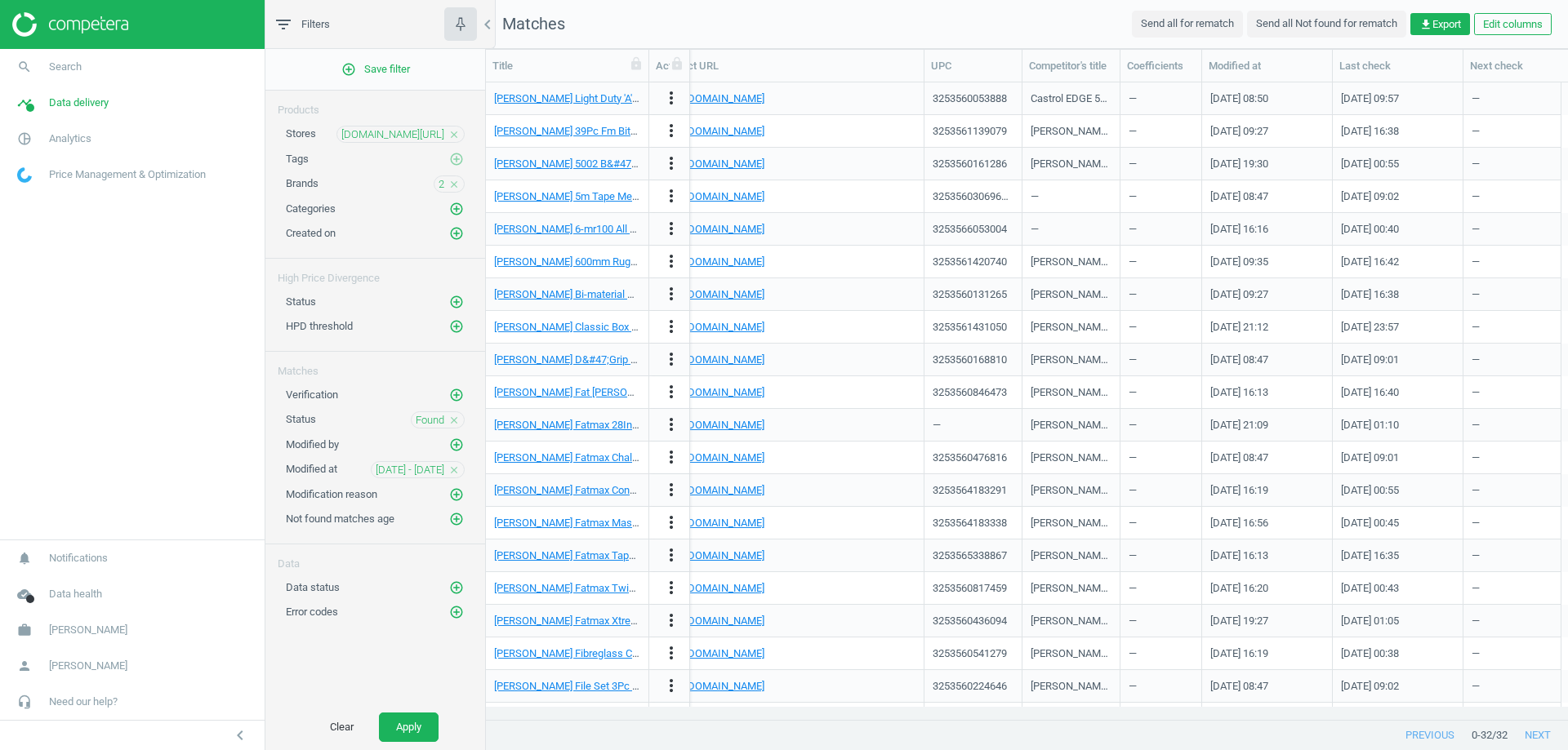
scroll to position [0, 2013]
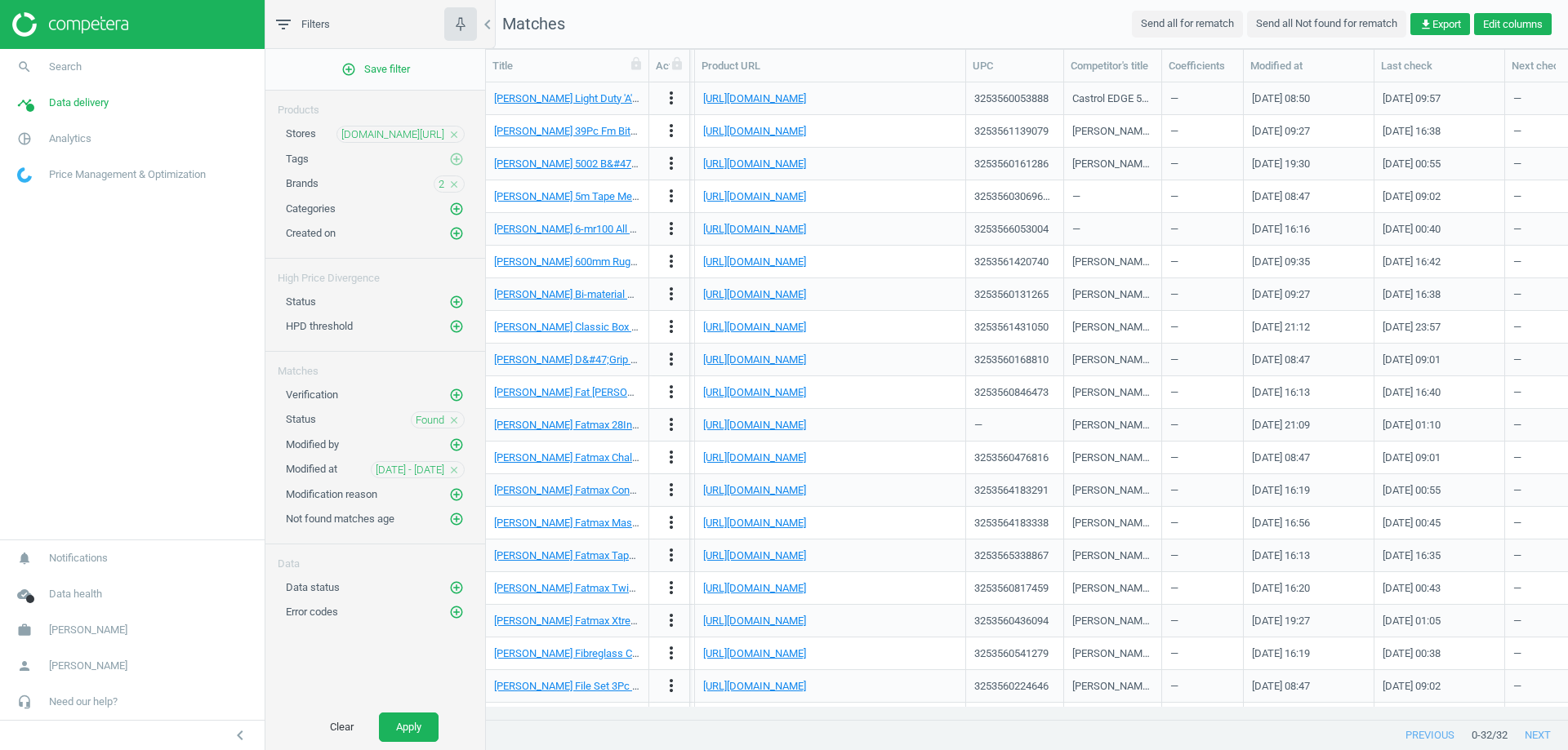
click at [1526, 31] on button "Edit columns" at bounding box center [1512, 25] width 78 height 23
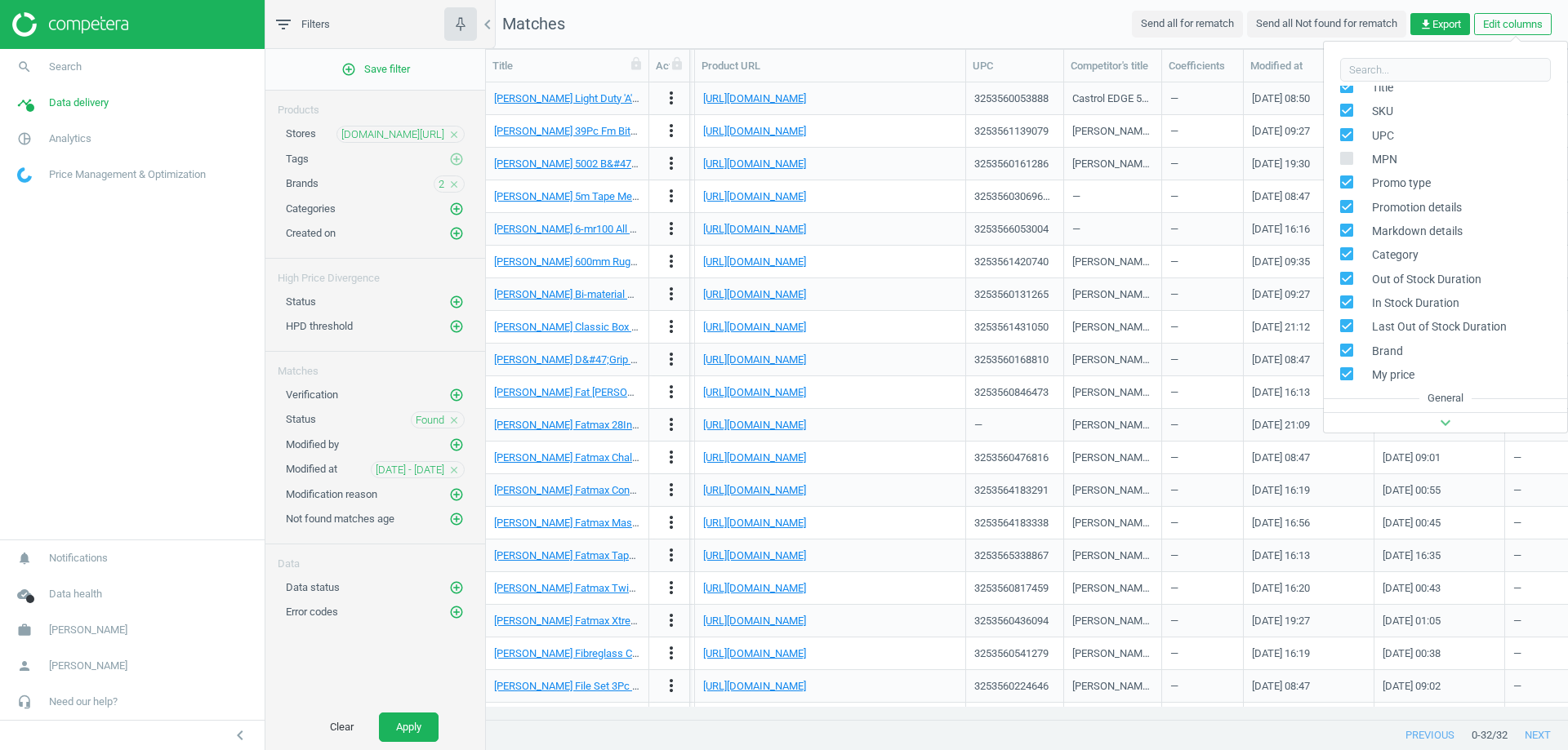
scroll to position [0, 0]
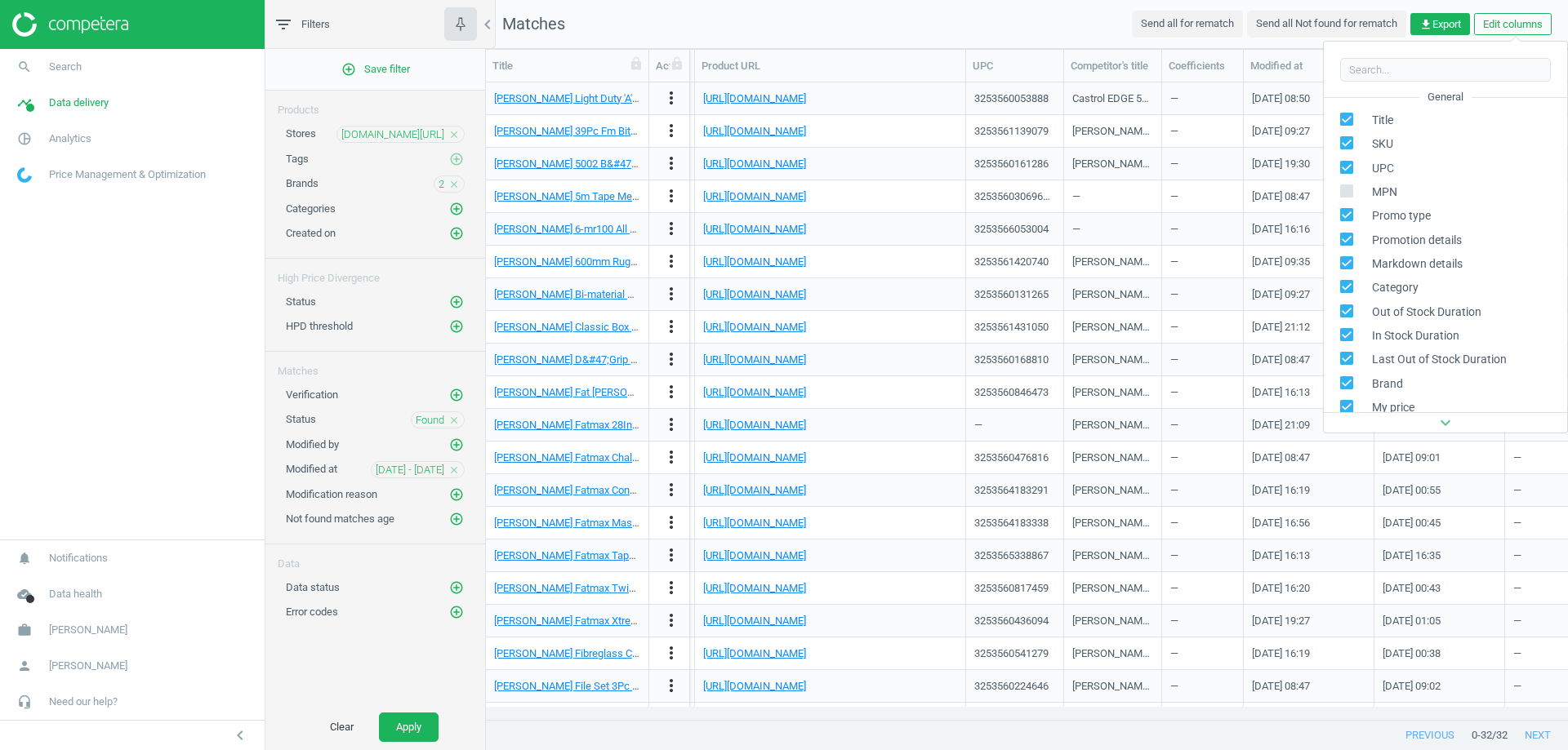
click at [935, 41] on nav "Matches Send all for rematch Send all Not found for rematch get_app Export Edit…" at bounding box center [1026, 24] width 1082 height 49
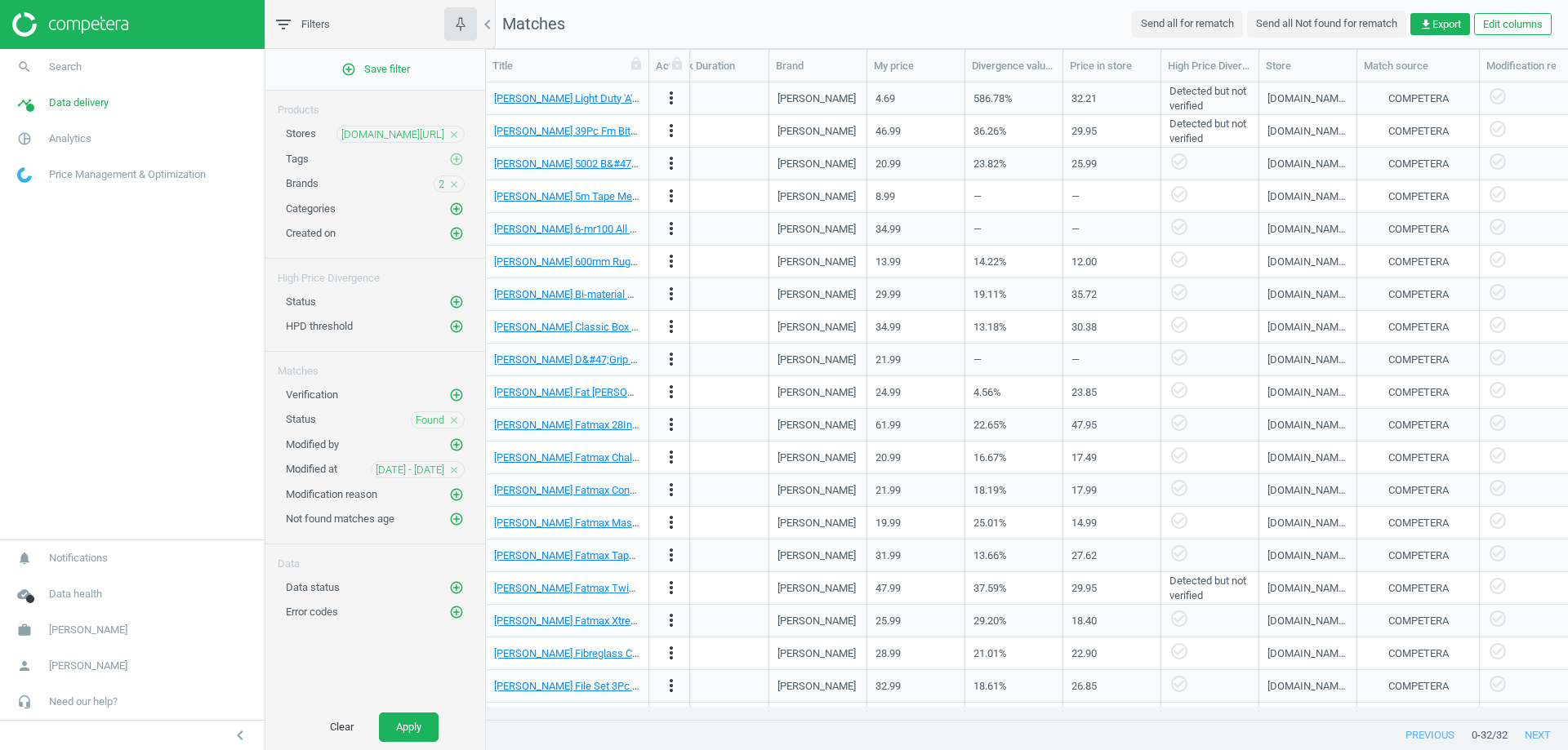
scroll to position [0, 943]
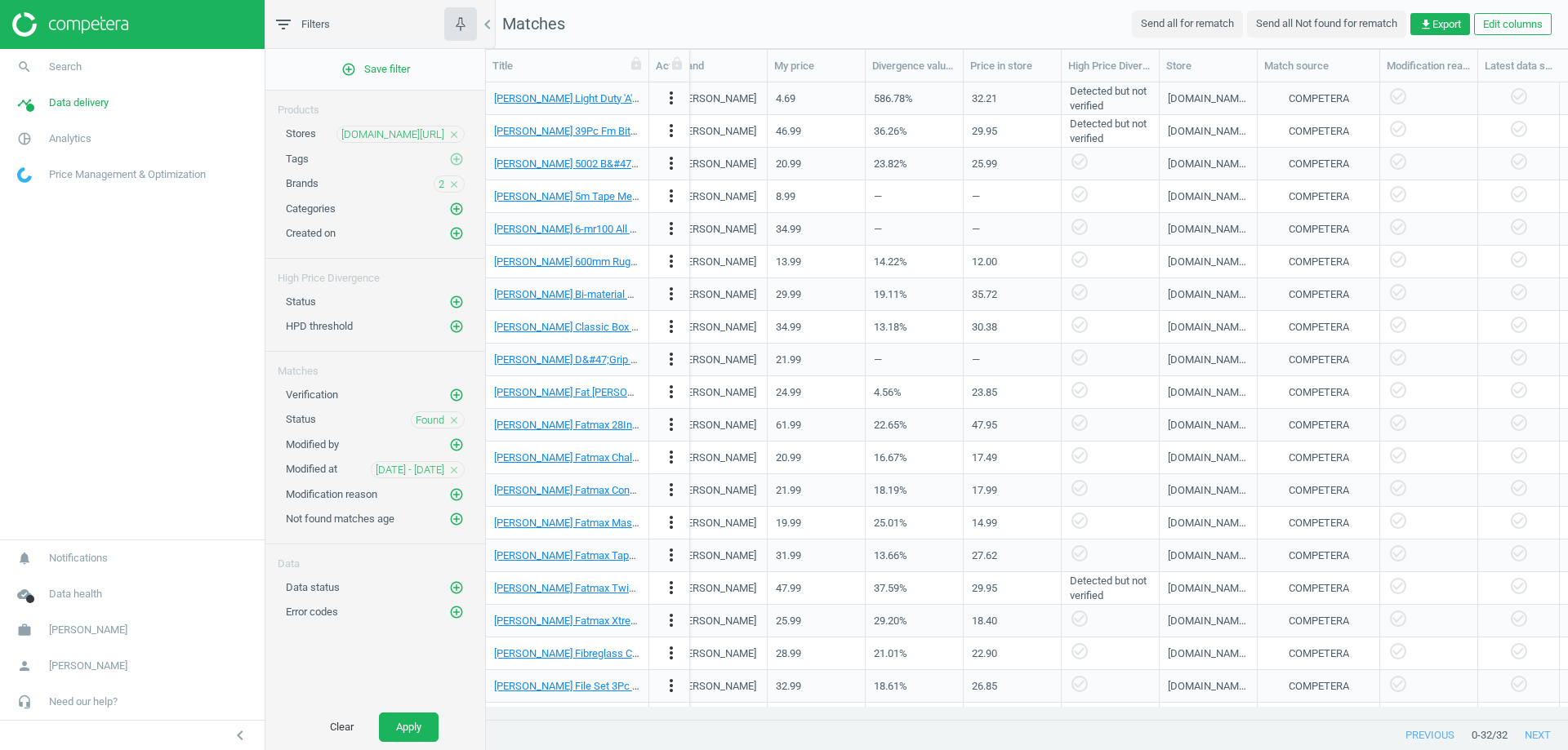
click at [1315, 134] on div "COMPETERA" at bounding box center [1319, 131] width 60 height 14
click at [1329, 132] on div "COMPETERA" at bounding box center [1319, 131] width 60 height 14
click at [1313, 137] on div "COMPETERA" at bounding box center [1319, 131] width 60 height 14
click at [102, 104] on span "Data delivery" at bounding box center [79, 102] width 59 height 14
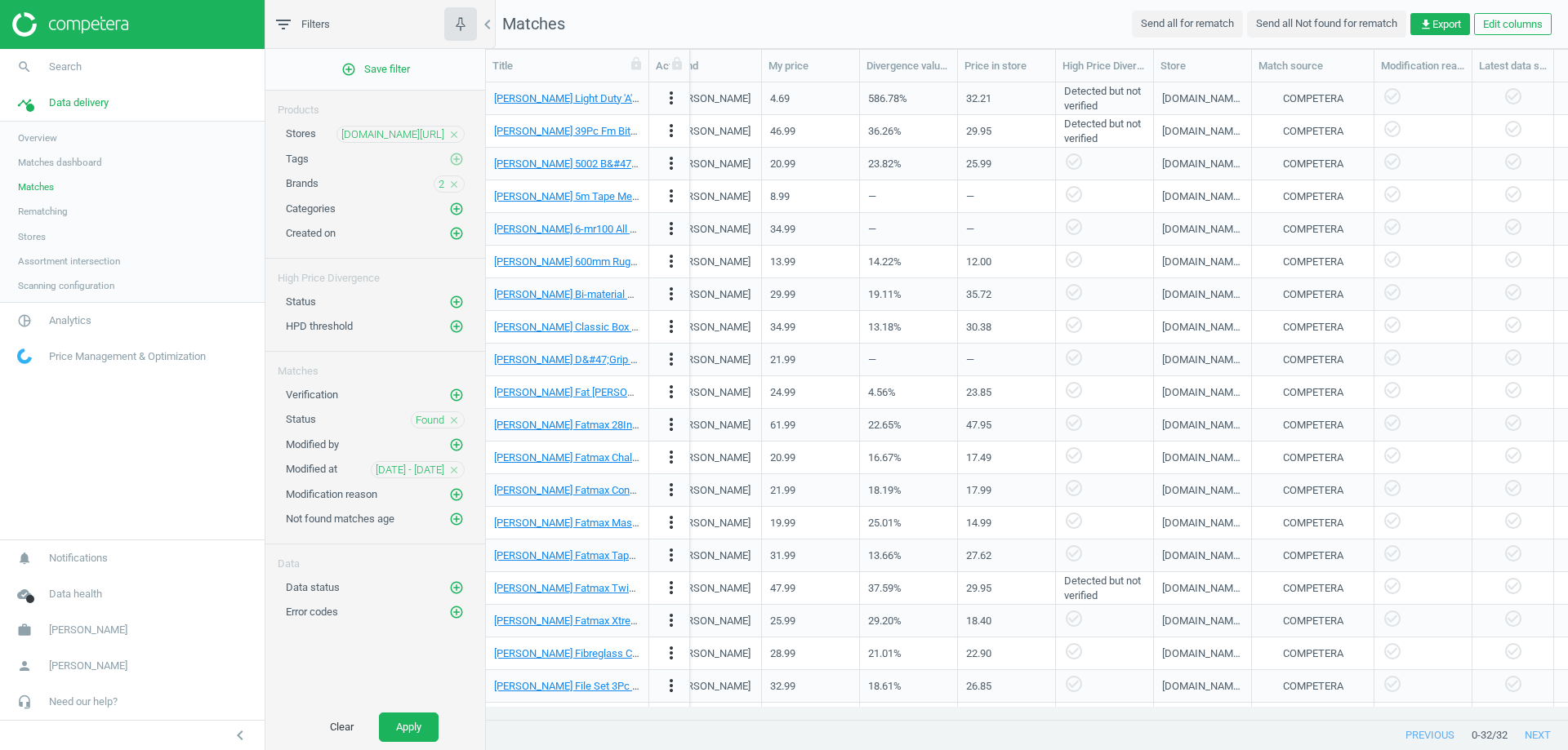
scroll to position [0, 949]
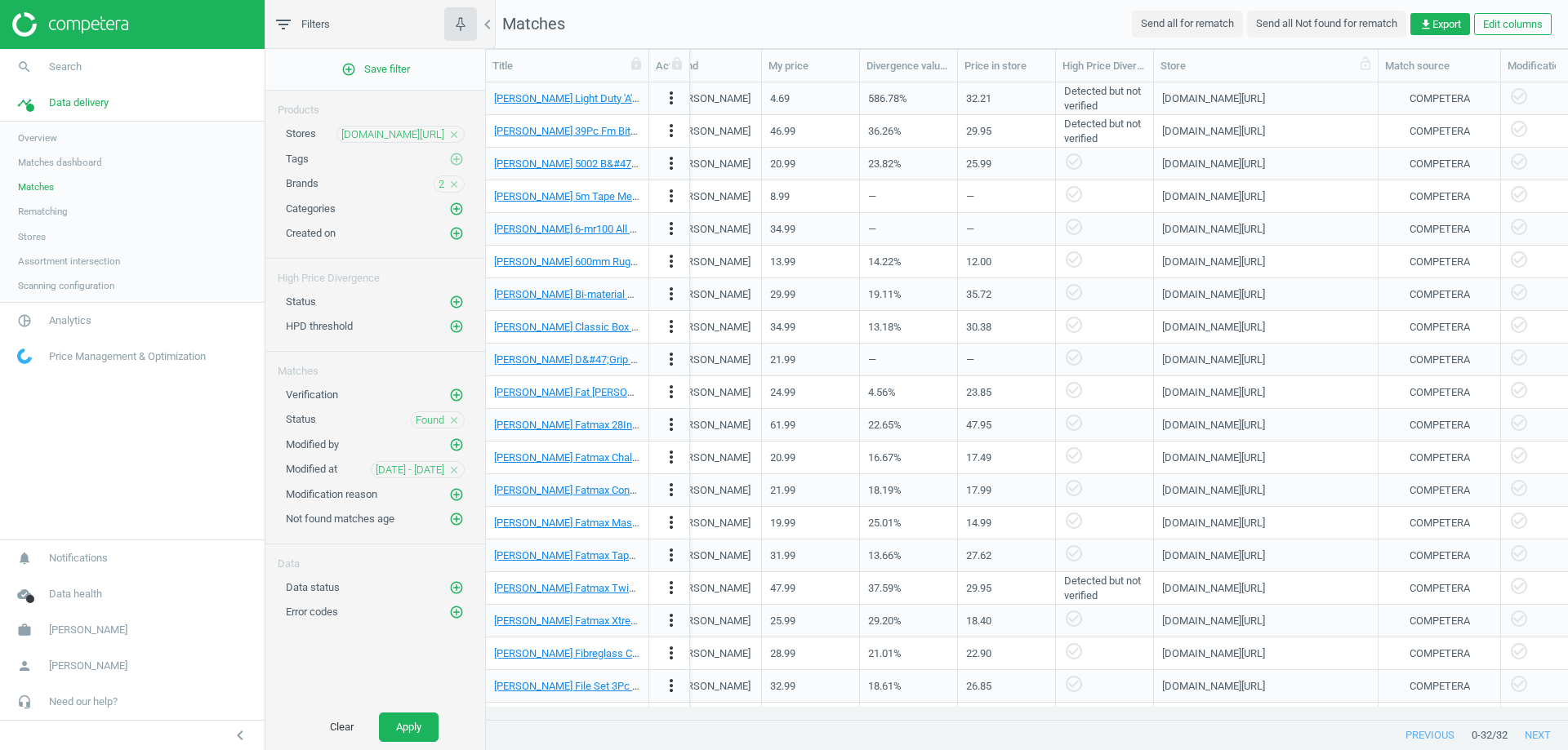
drag, startPoint x: 1254, startPoint y: 64, endPoint x: 1280, endPoint y: 65, distance: 26.0
click at [1280, 65] on div "Store" at bounding box center [1266, 65] width 224 height 32
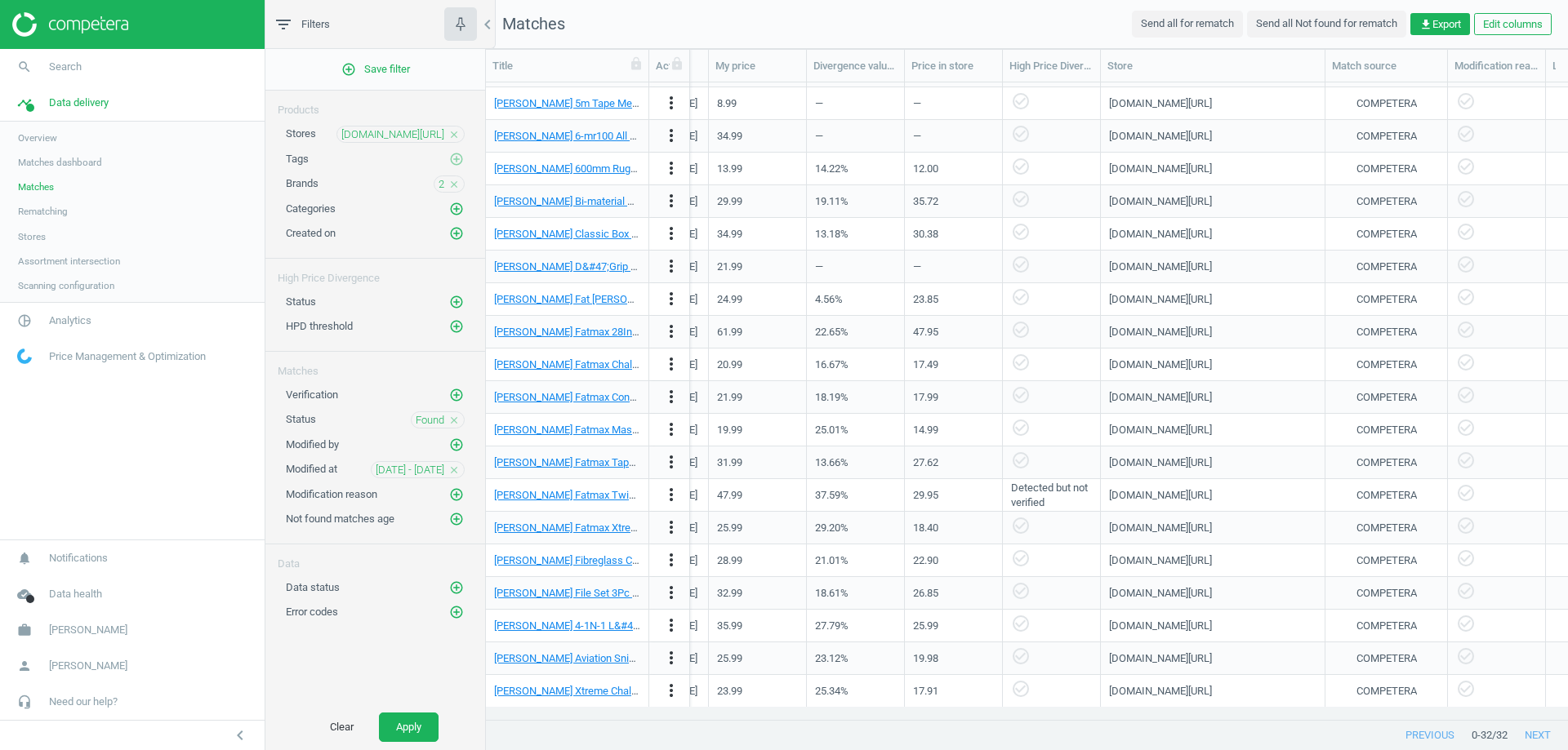
scroll to position [0, 0]
